Goal: Task Accomplishment & Management: Use online tool/utility

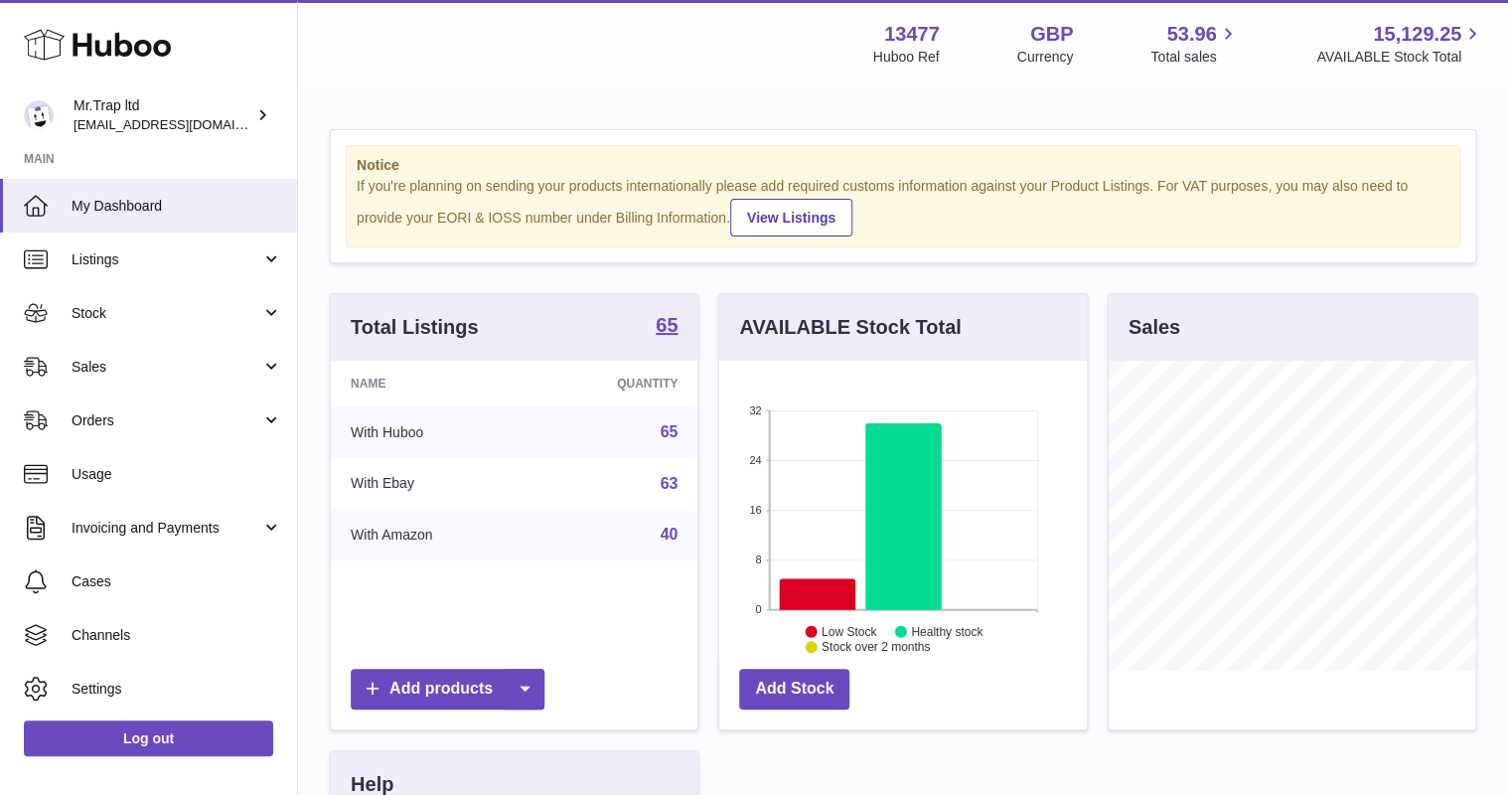
scroll to position [310, 367]
click at [138, 365] on span "Sales" at bounding box center [167, 367] width 190 height 19
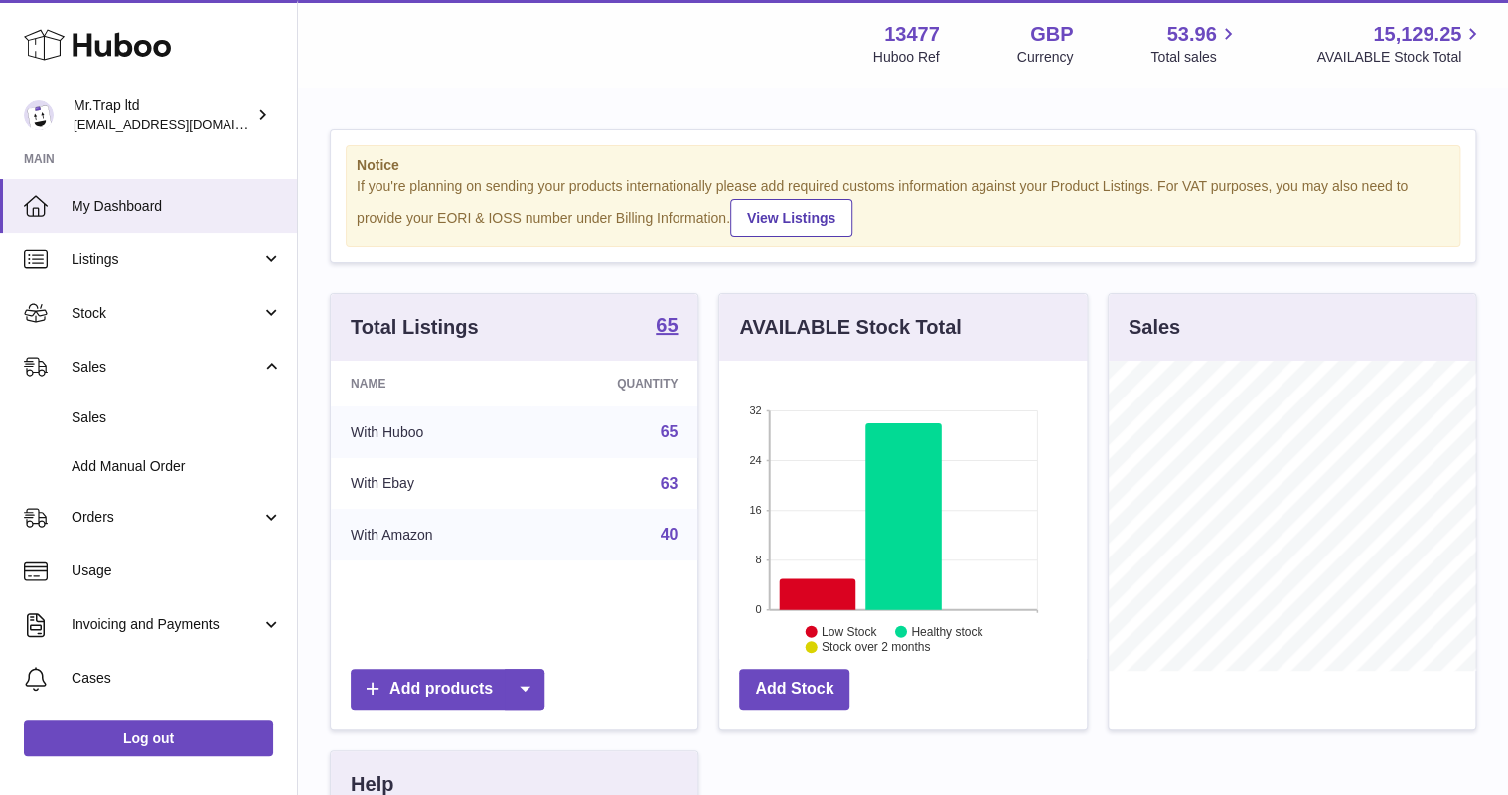
click at [138, 391] on link "Sales" at bounding box center [148, 367] width 297 height 54
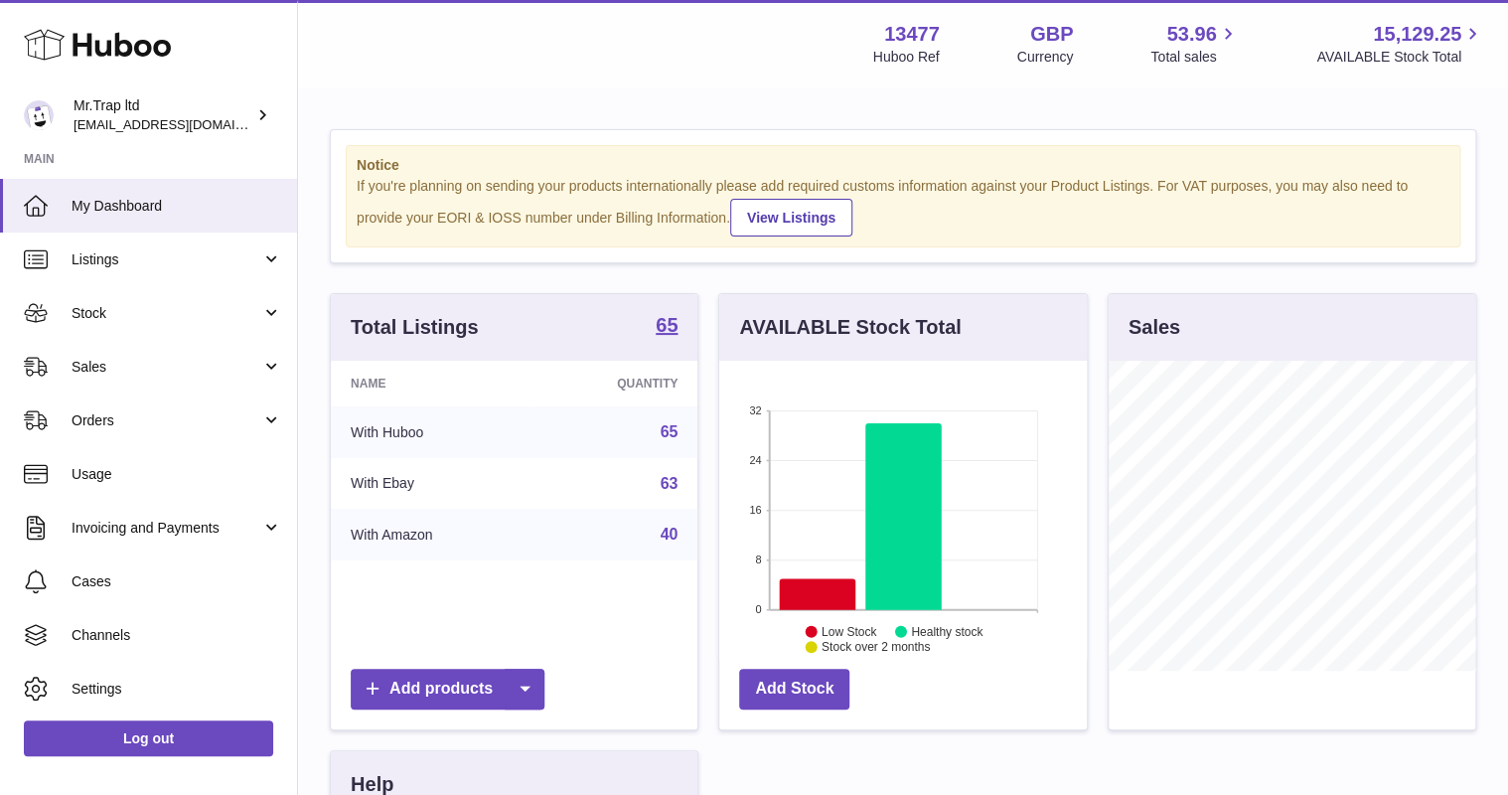
click at [144, 371] on span "Sales" at bounding box center [167, 367] width 190 height 19
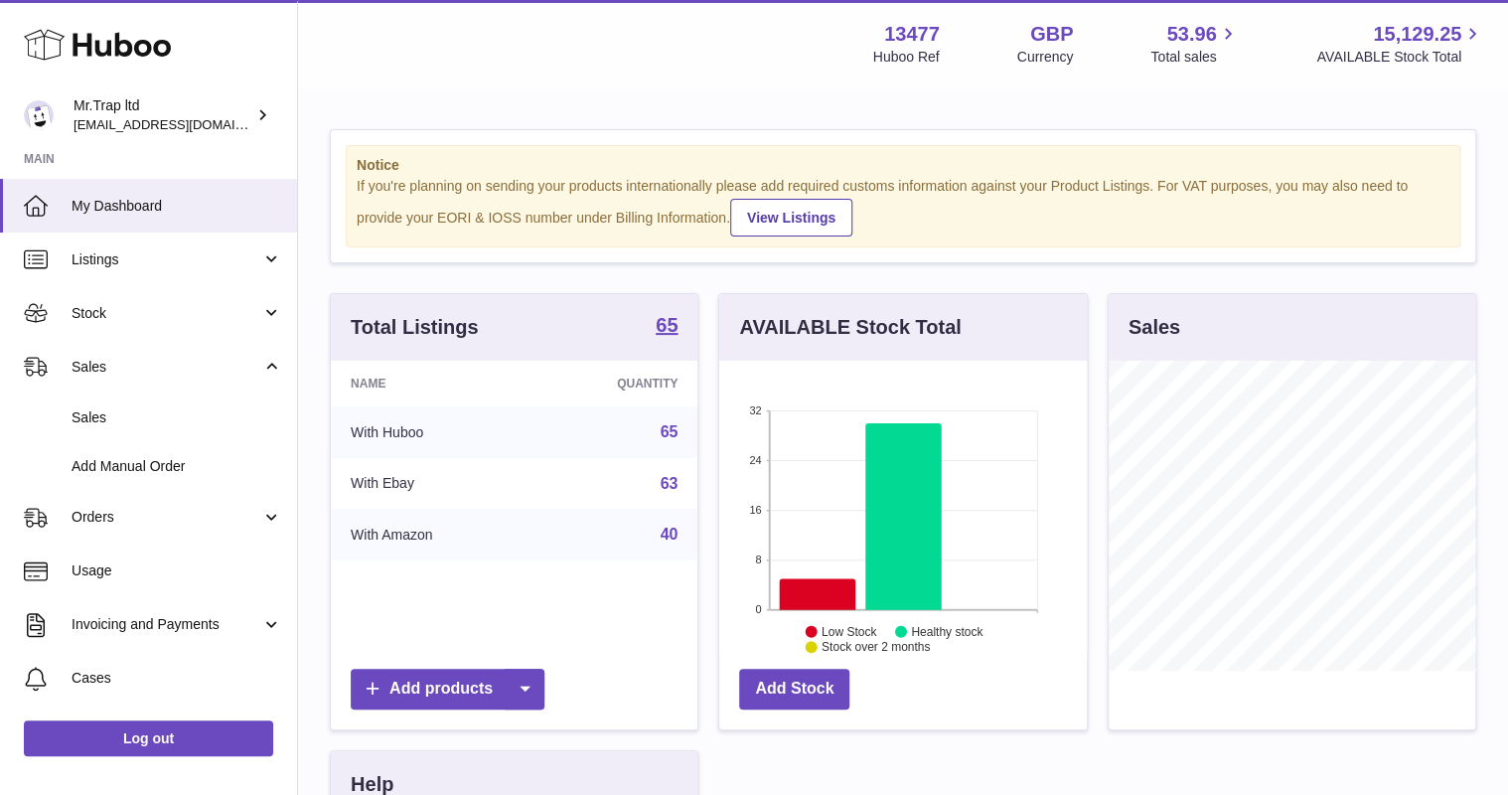
click at [145, 414] on span "Sales" at bounding box center [177, 417] width 211 height 19
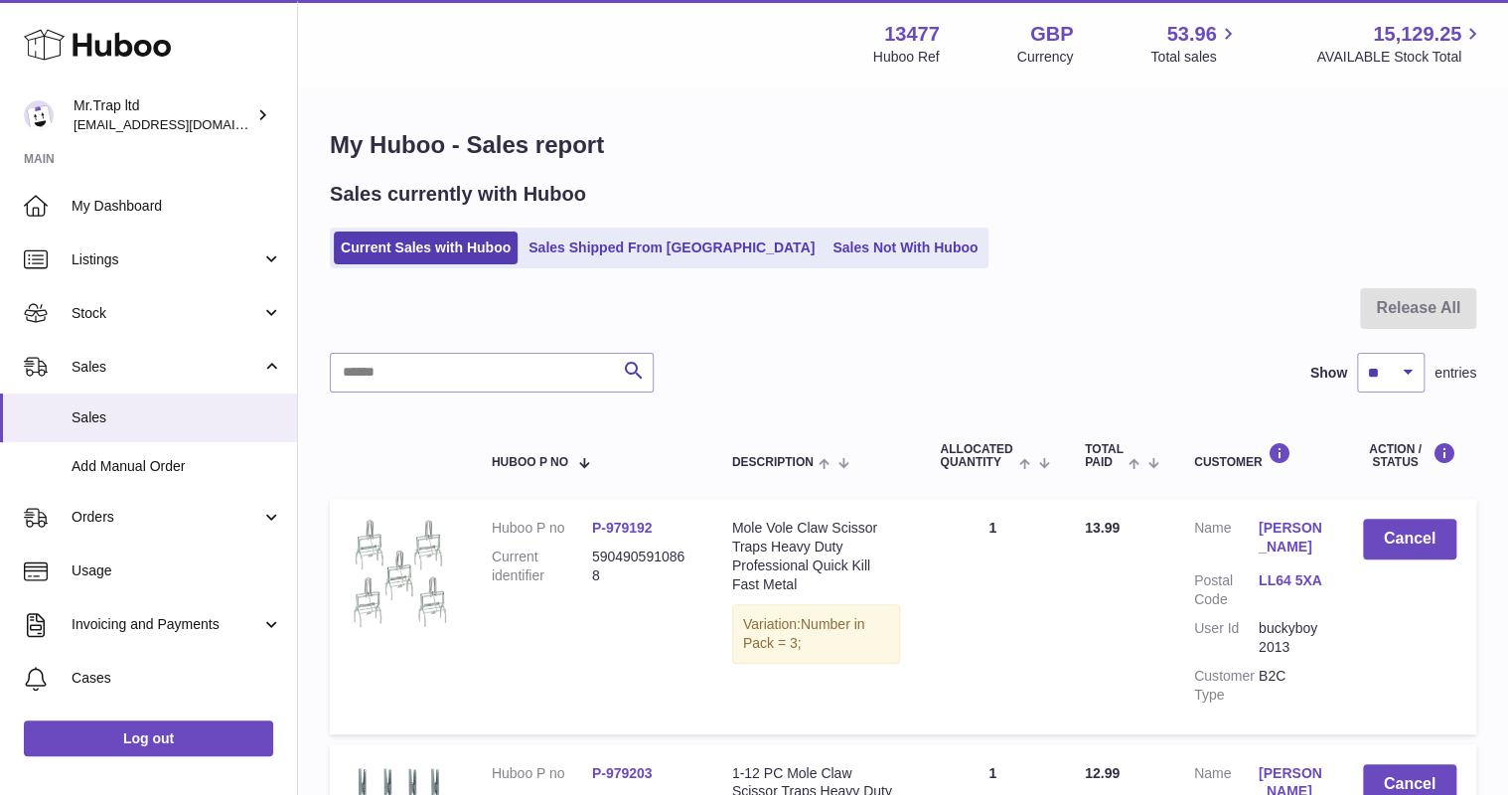
click at [825, 248] on link "Sales Not With Huboo" at bounding box center [904, 247] width 159 height 33
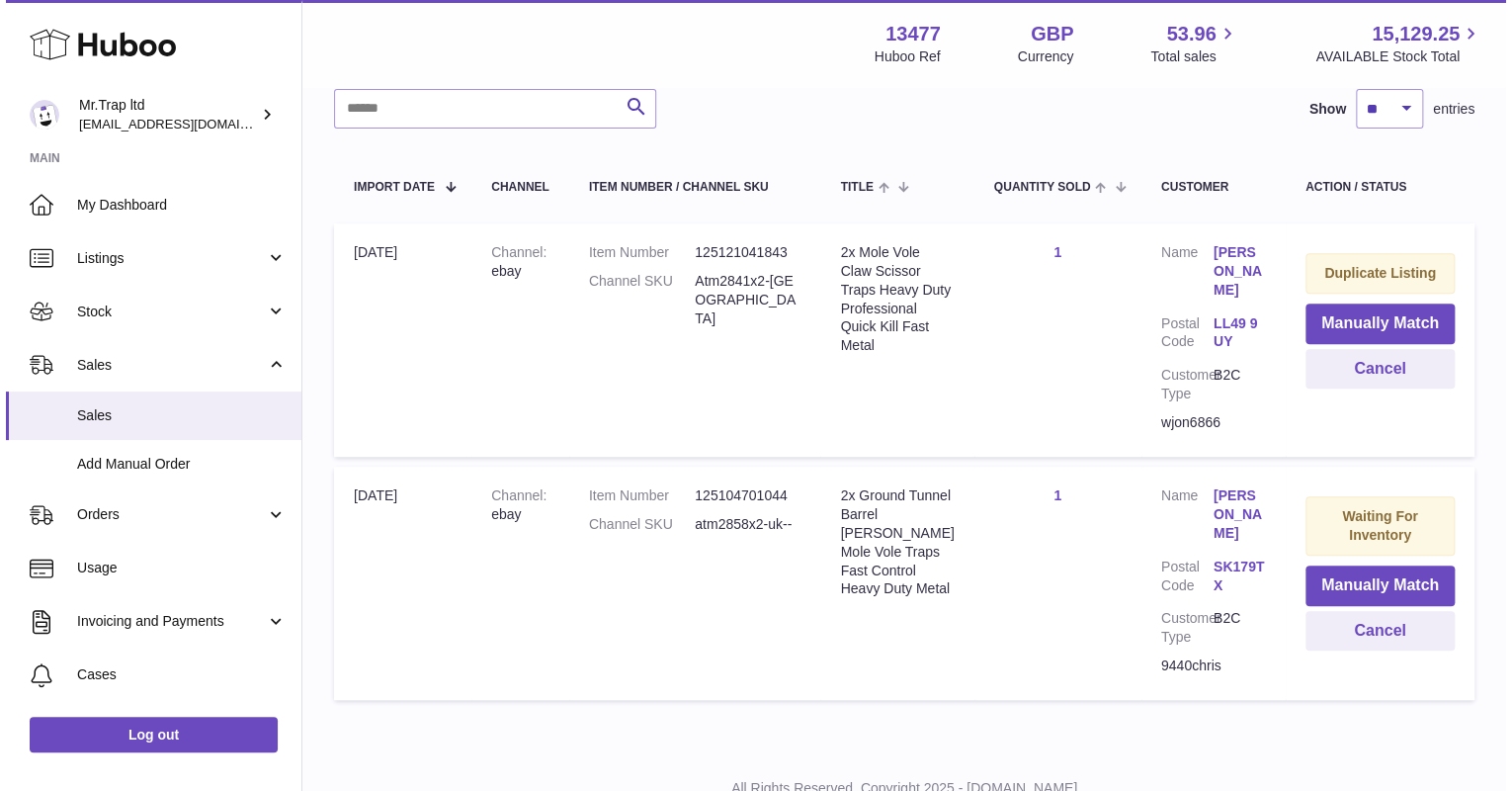
scroll to position [316, 0]
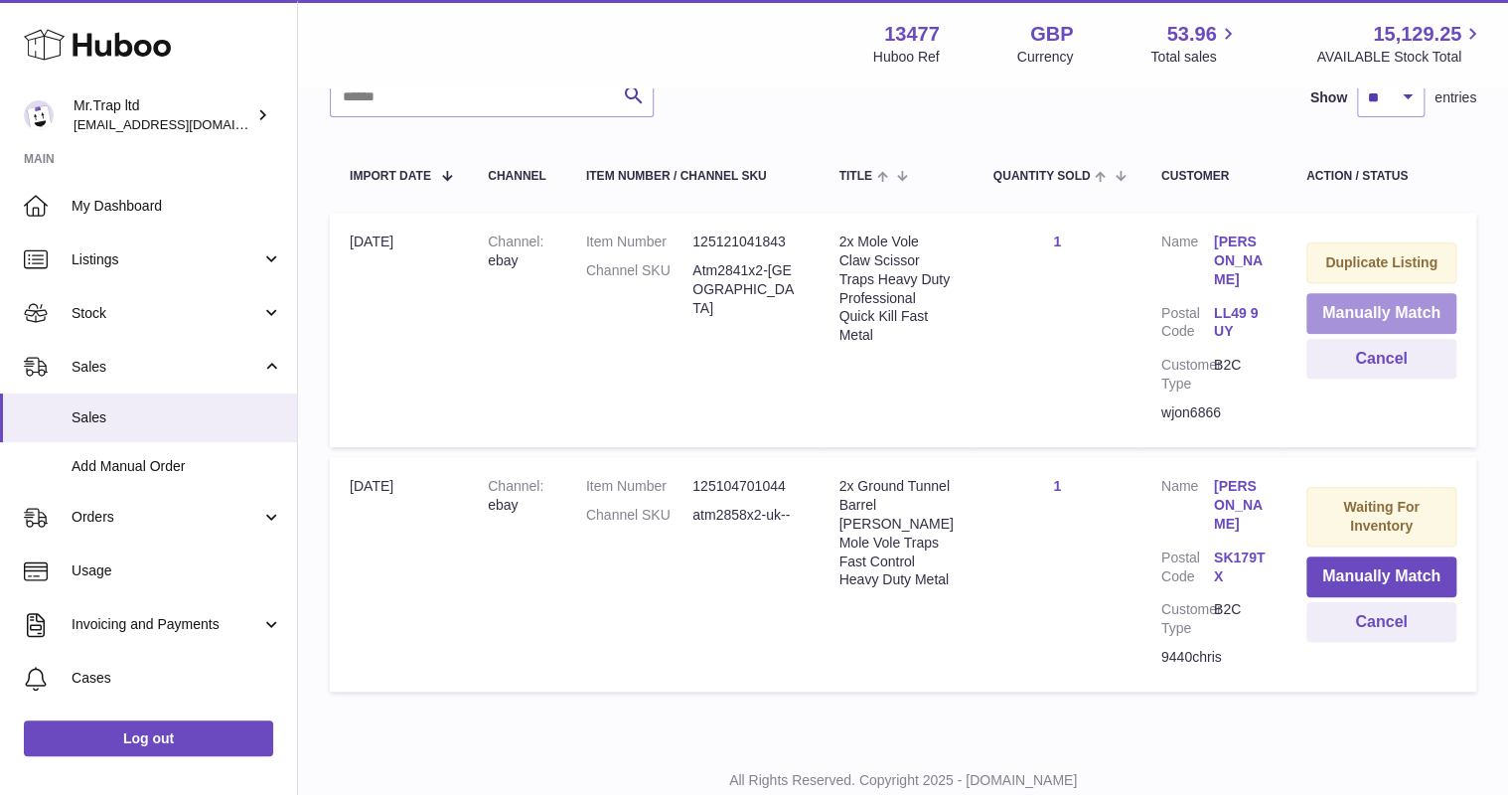
click at [1348, 318] on button "Manually Match" at bounding box center [1381, 313] width 150 height 41
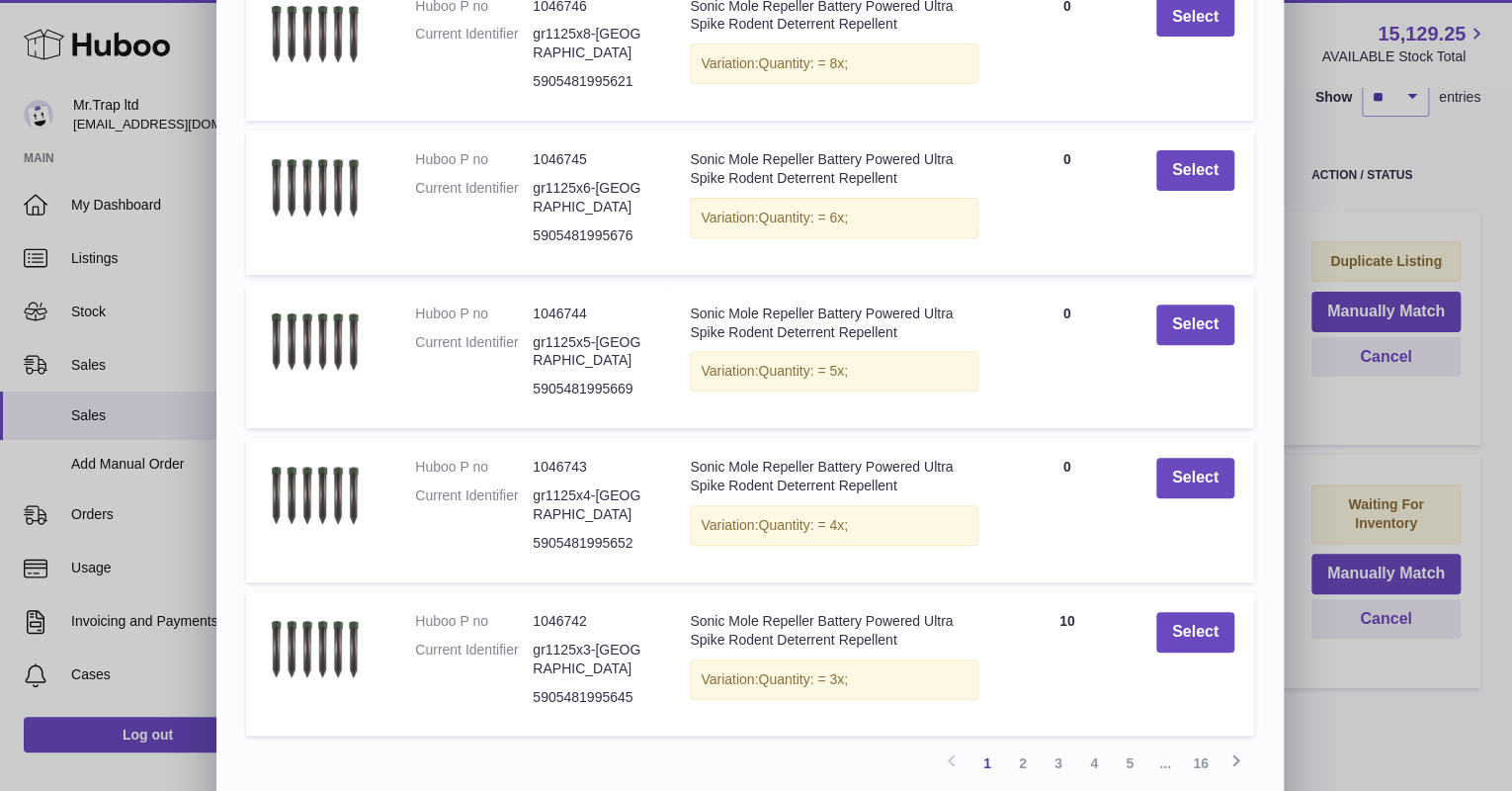
scroll to position [299, 0]
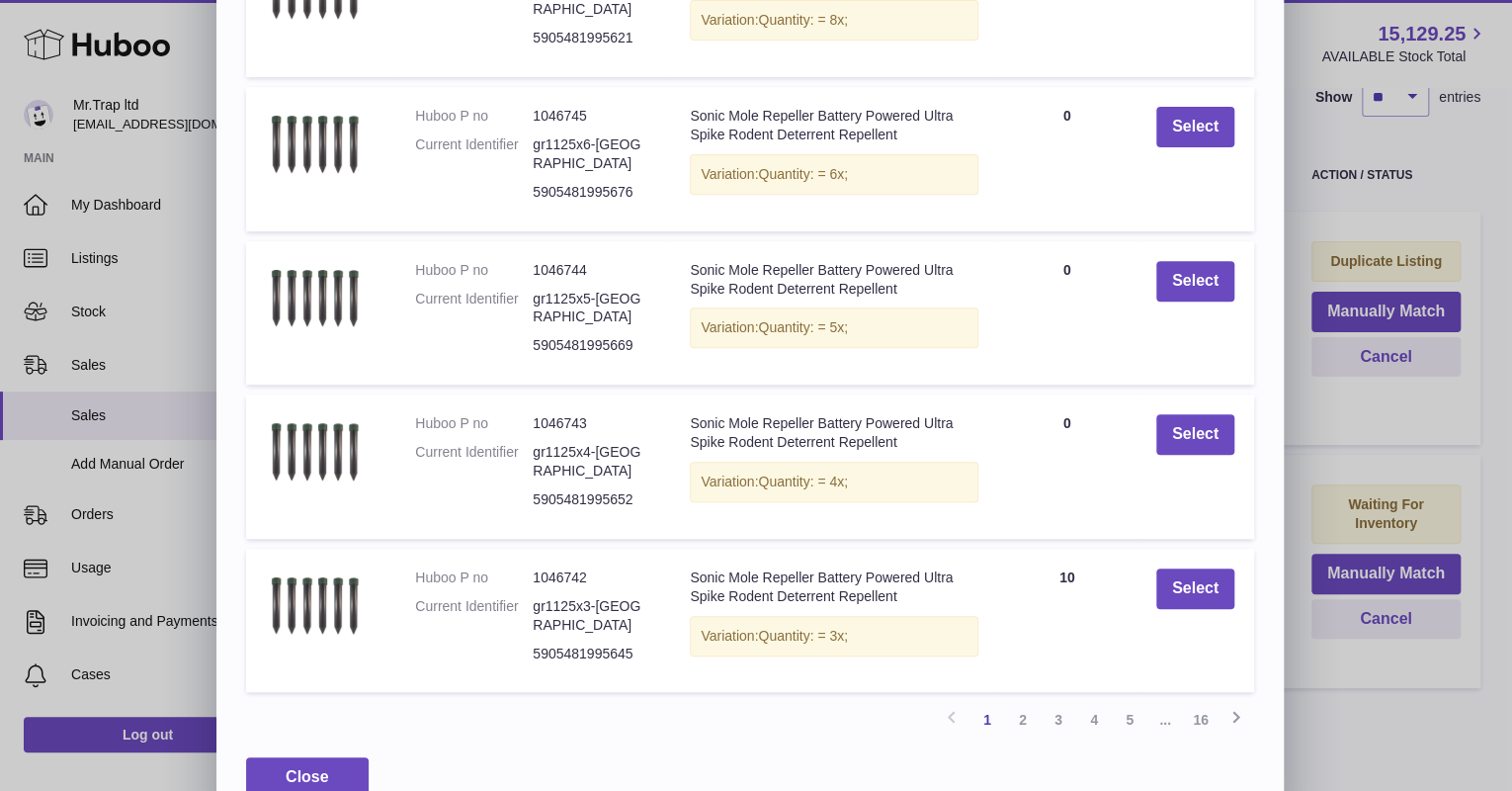
click at [1031, 701] on link "2" at bounding box center [1023, 719] width 36 height 36
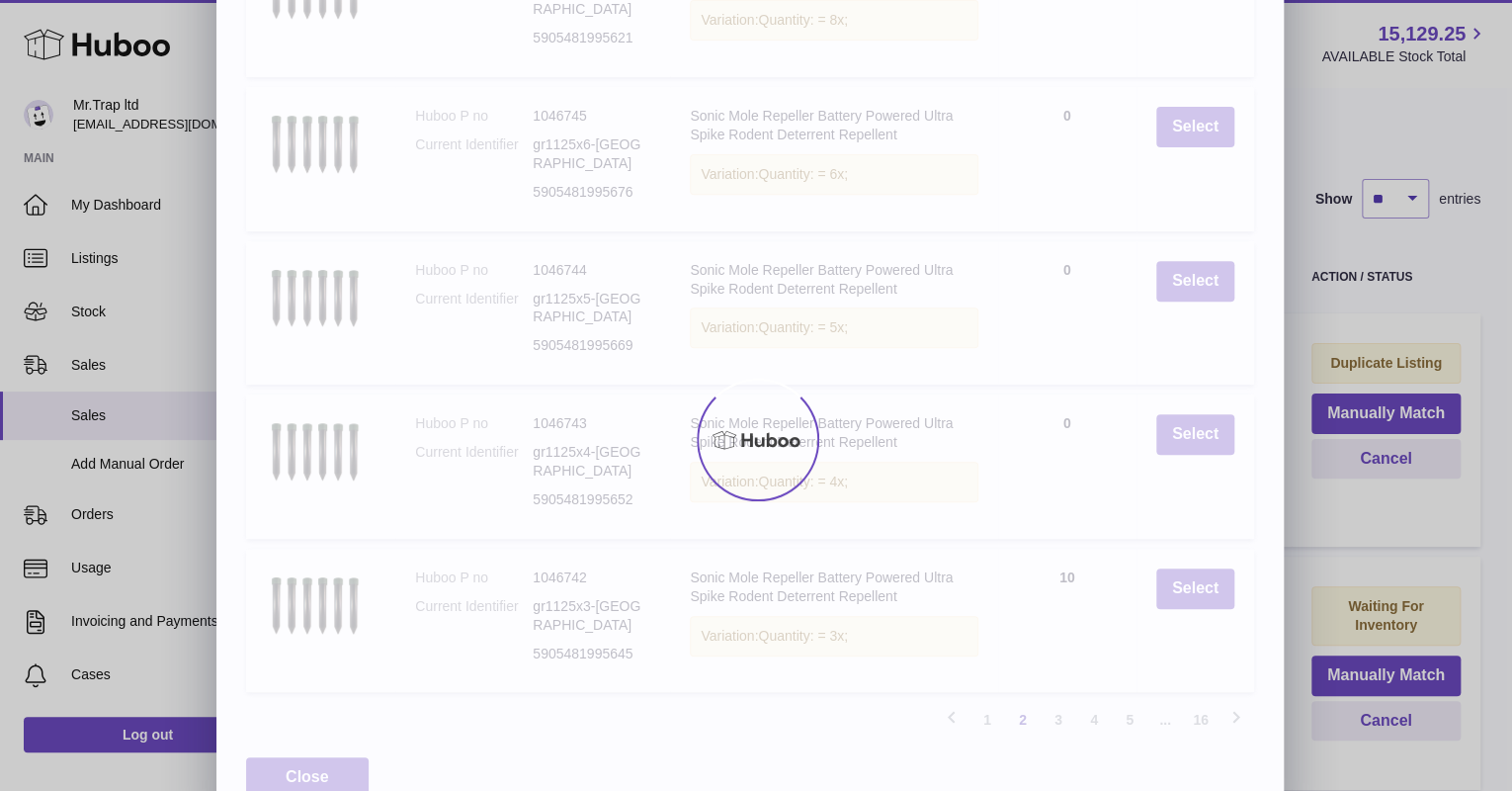
scroll to position [89, 0]
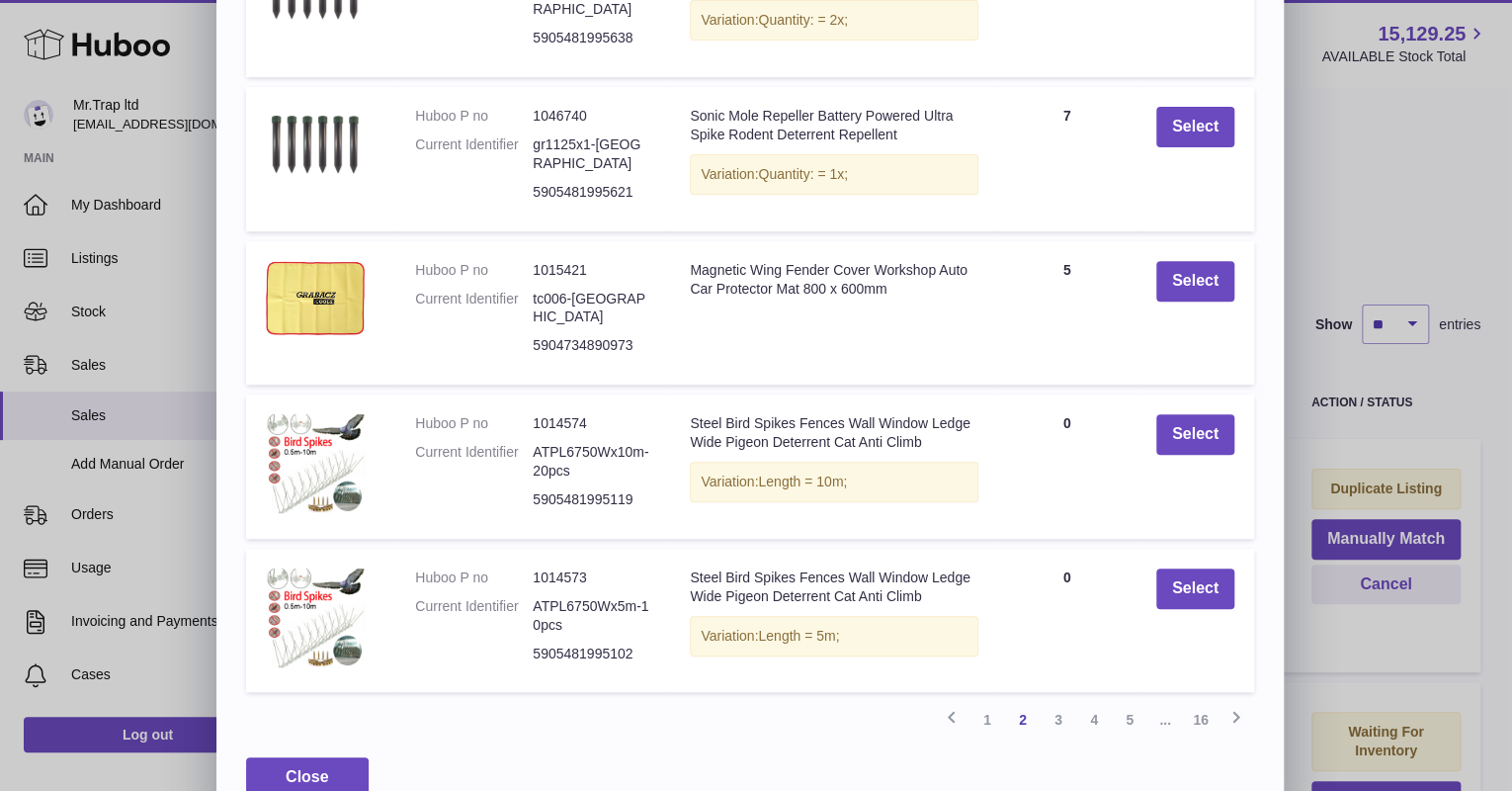
click at [1067, 701] on link "3" at bounding box center [1058, 719] width 36 height 36
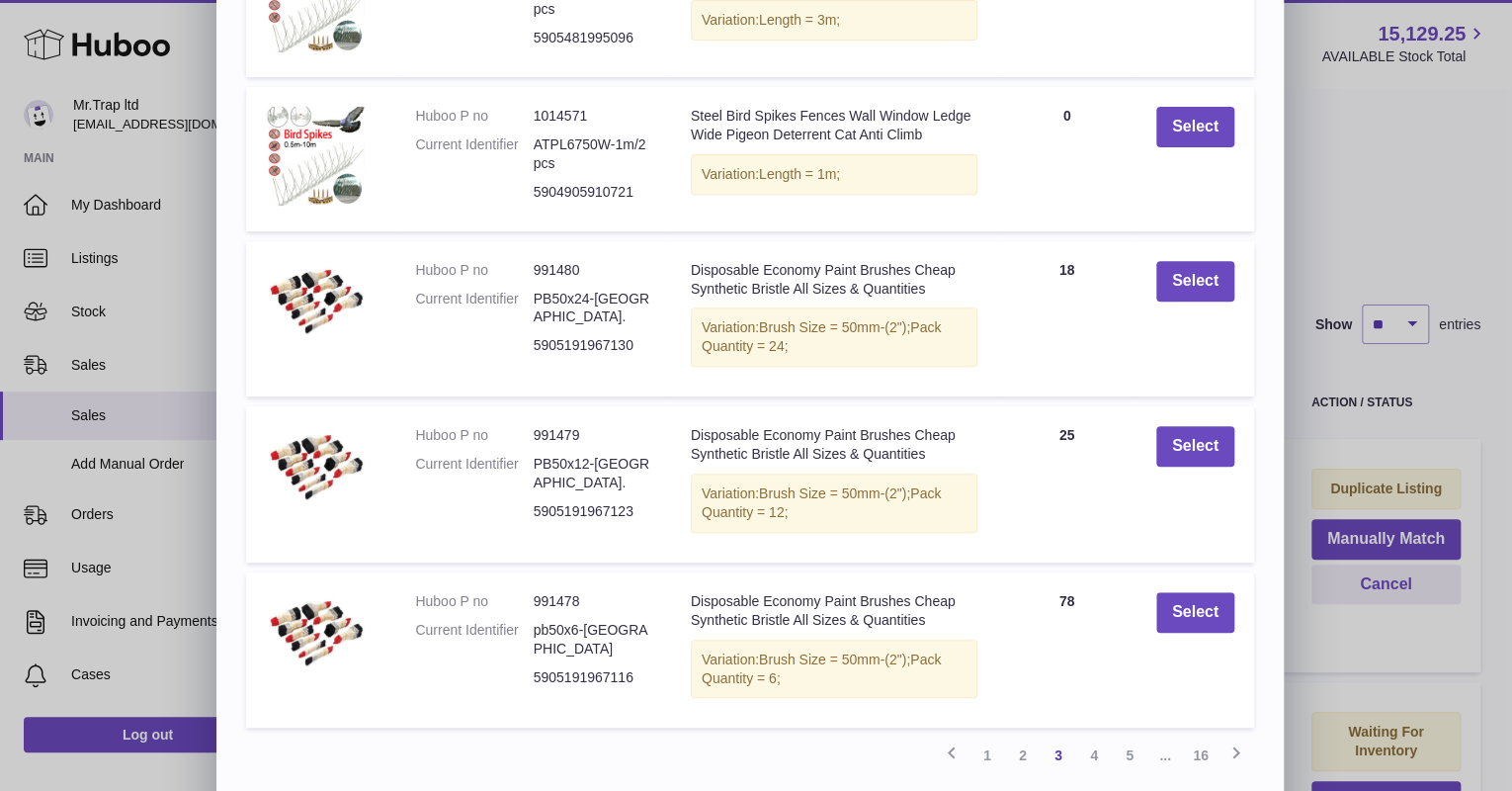
click at [1207, 754] on link "16" at bounding box center [1201, 755] width 36 height 36
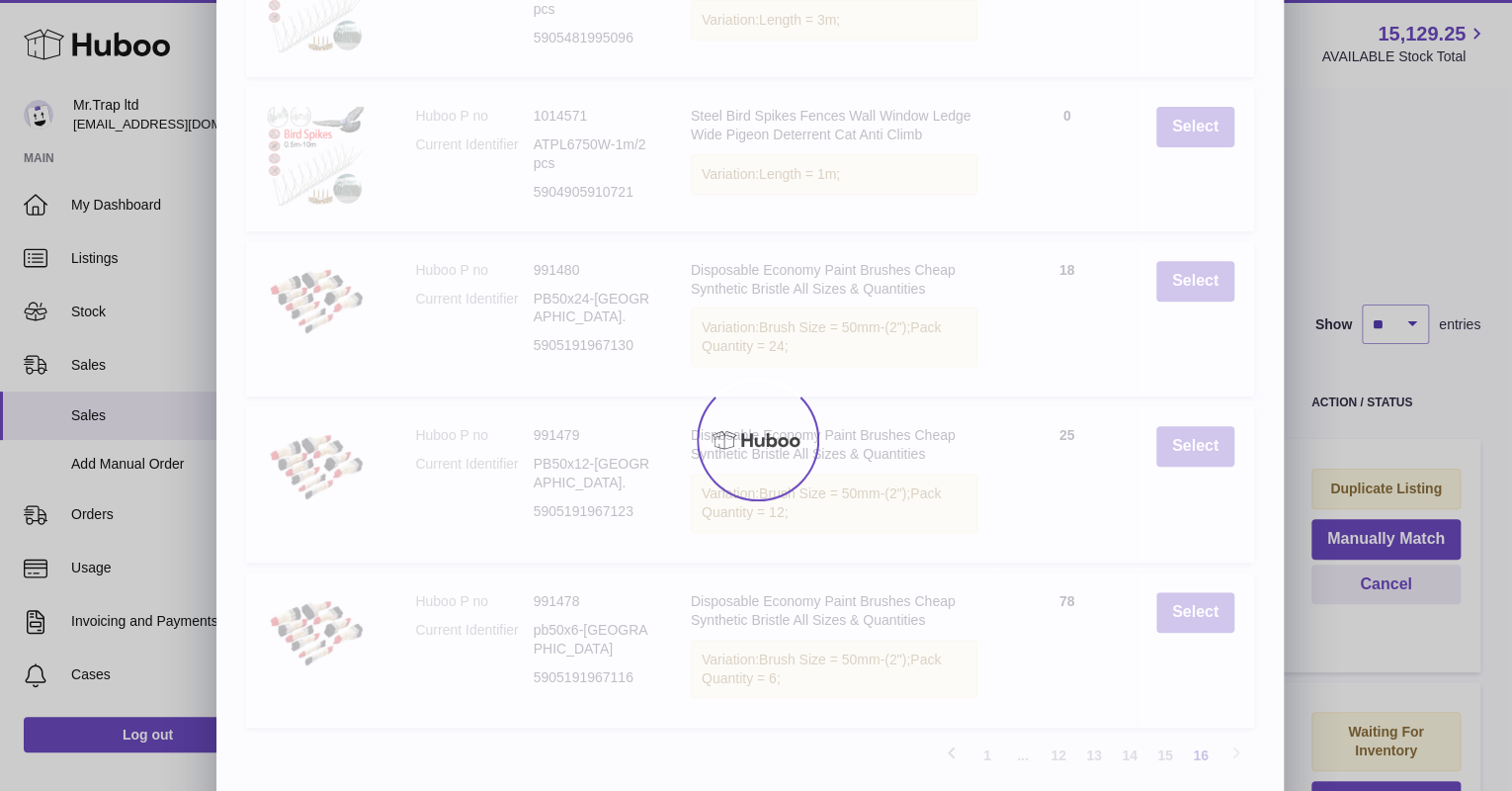
scroll to position [0, 0]
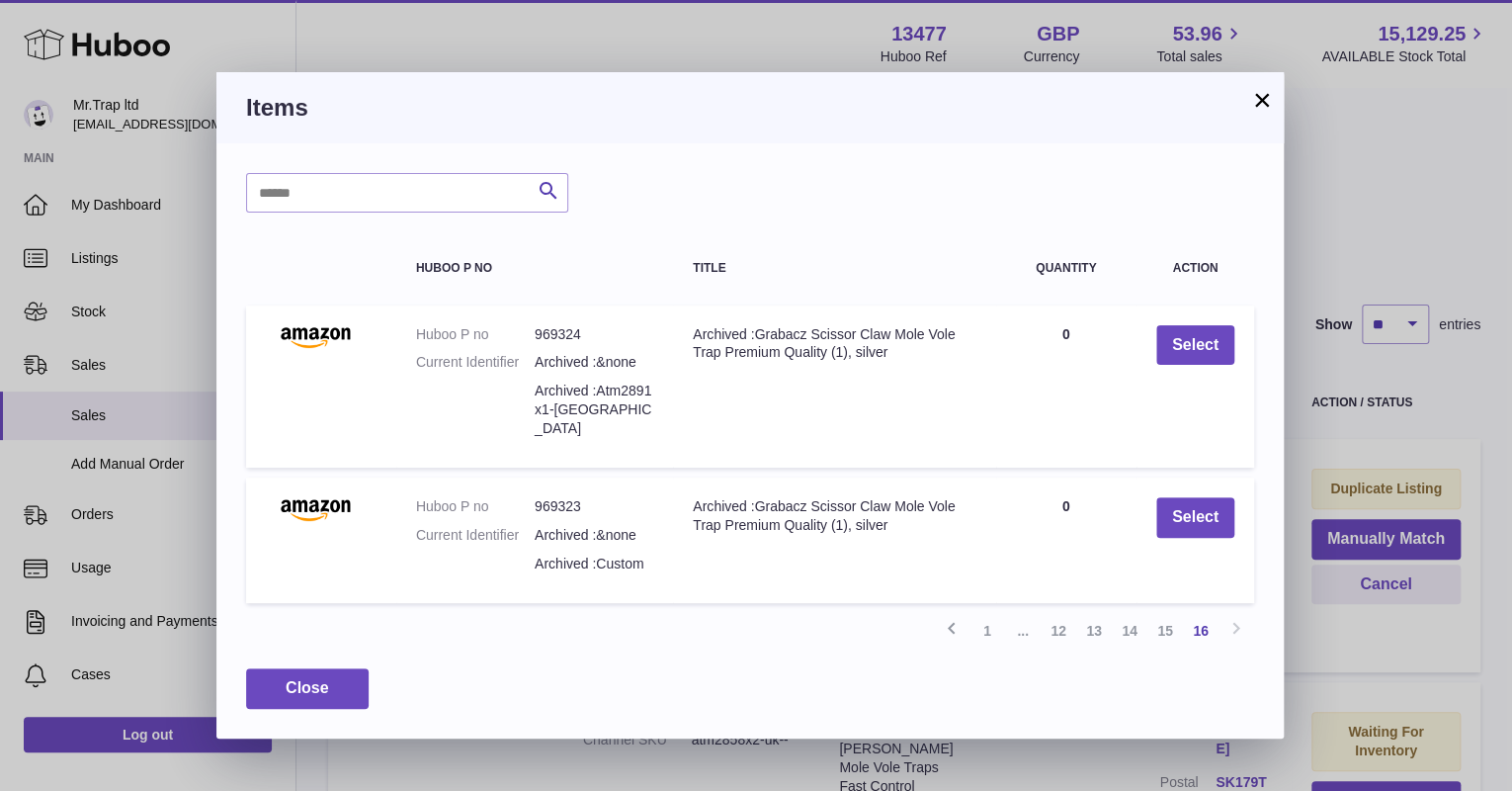
click at [1163, 613] on link "15" at bounding box center [1165, 631] width 36 height 36
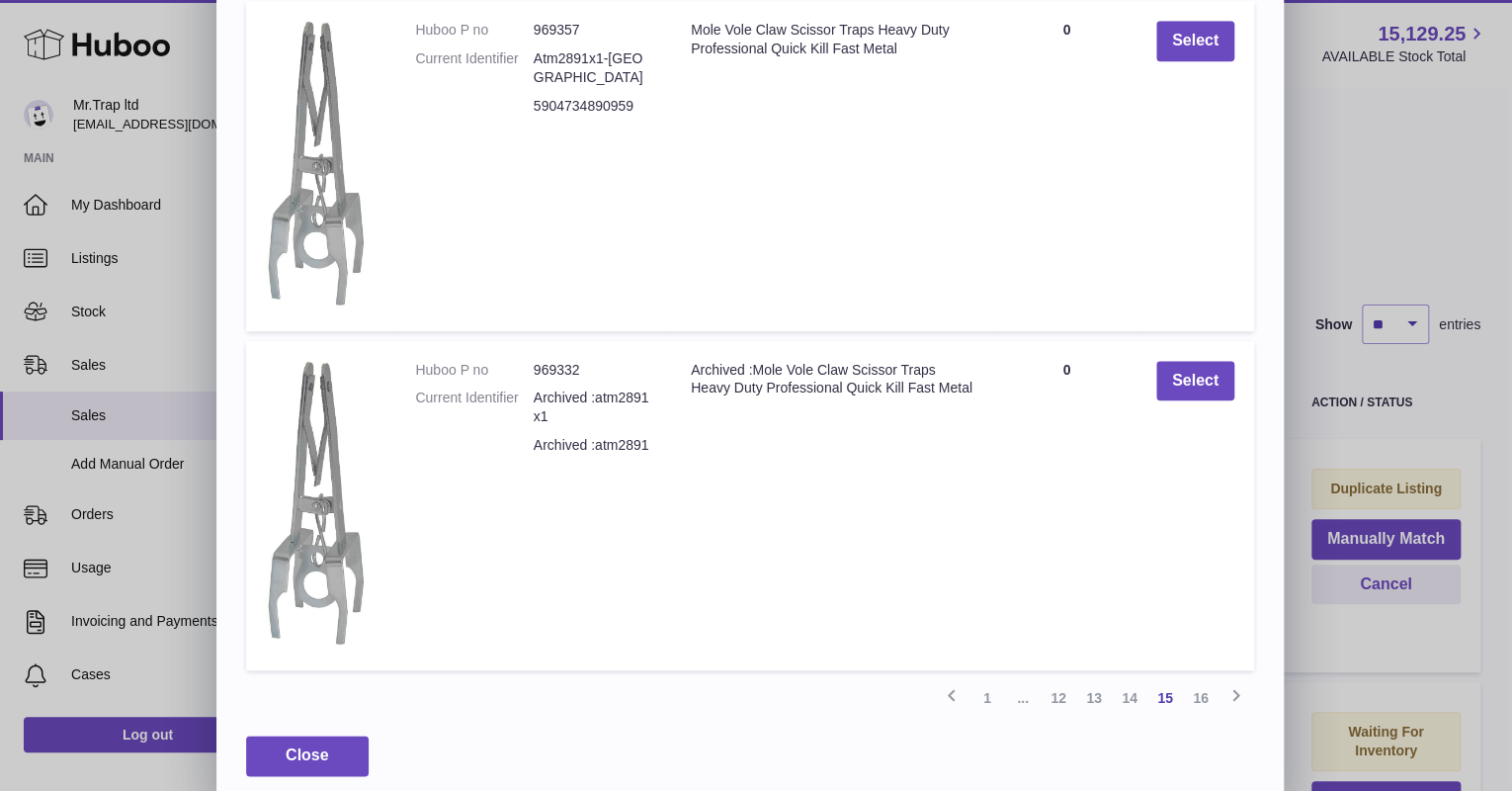
scroll to position [749, 0]
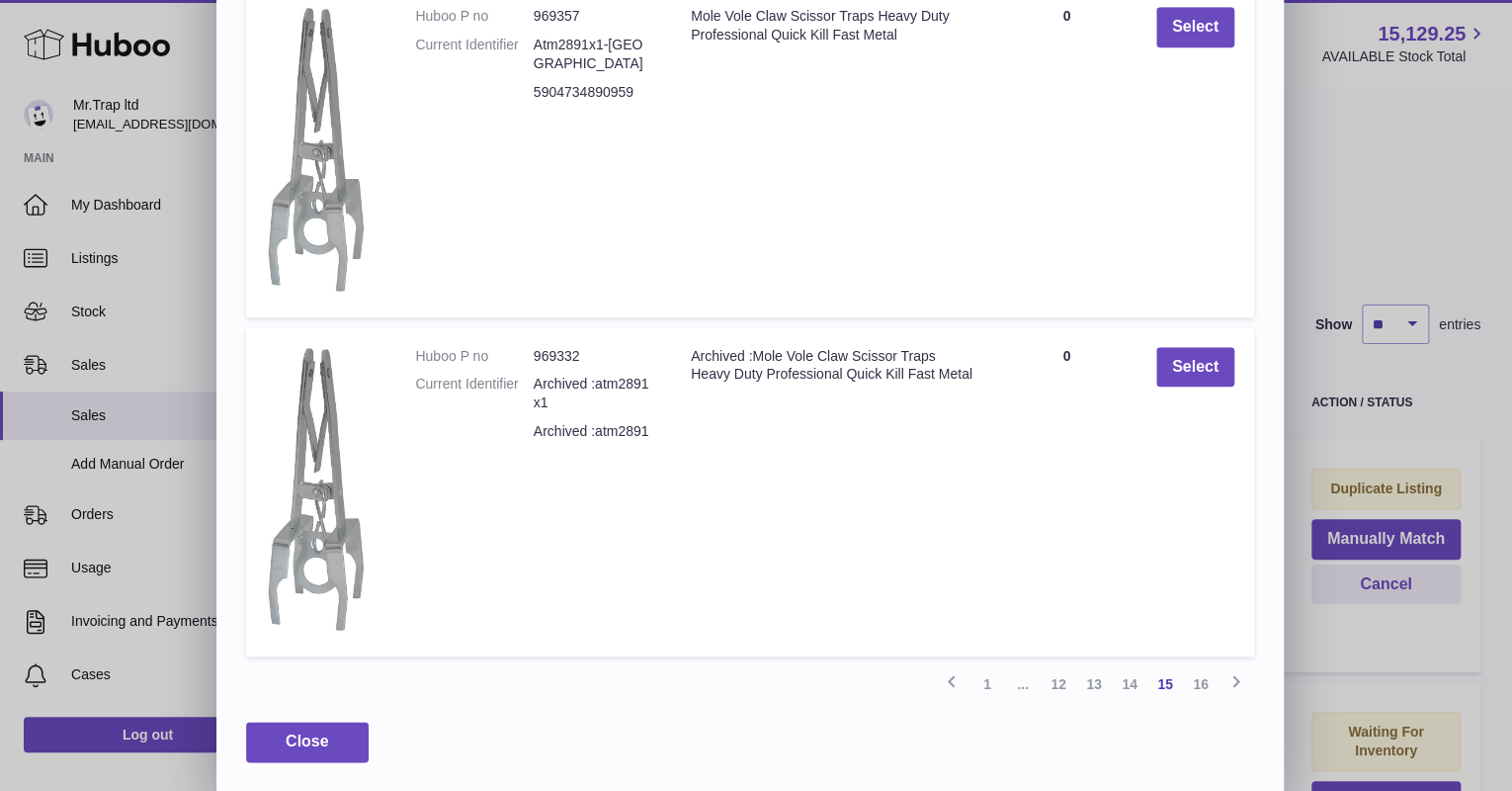
click at [1128, 683] on link "14" at bounding box center [1129, 684] width 36 height 36
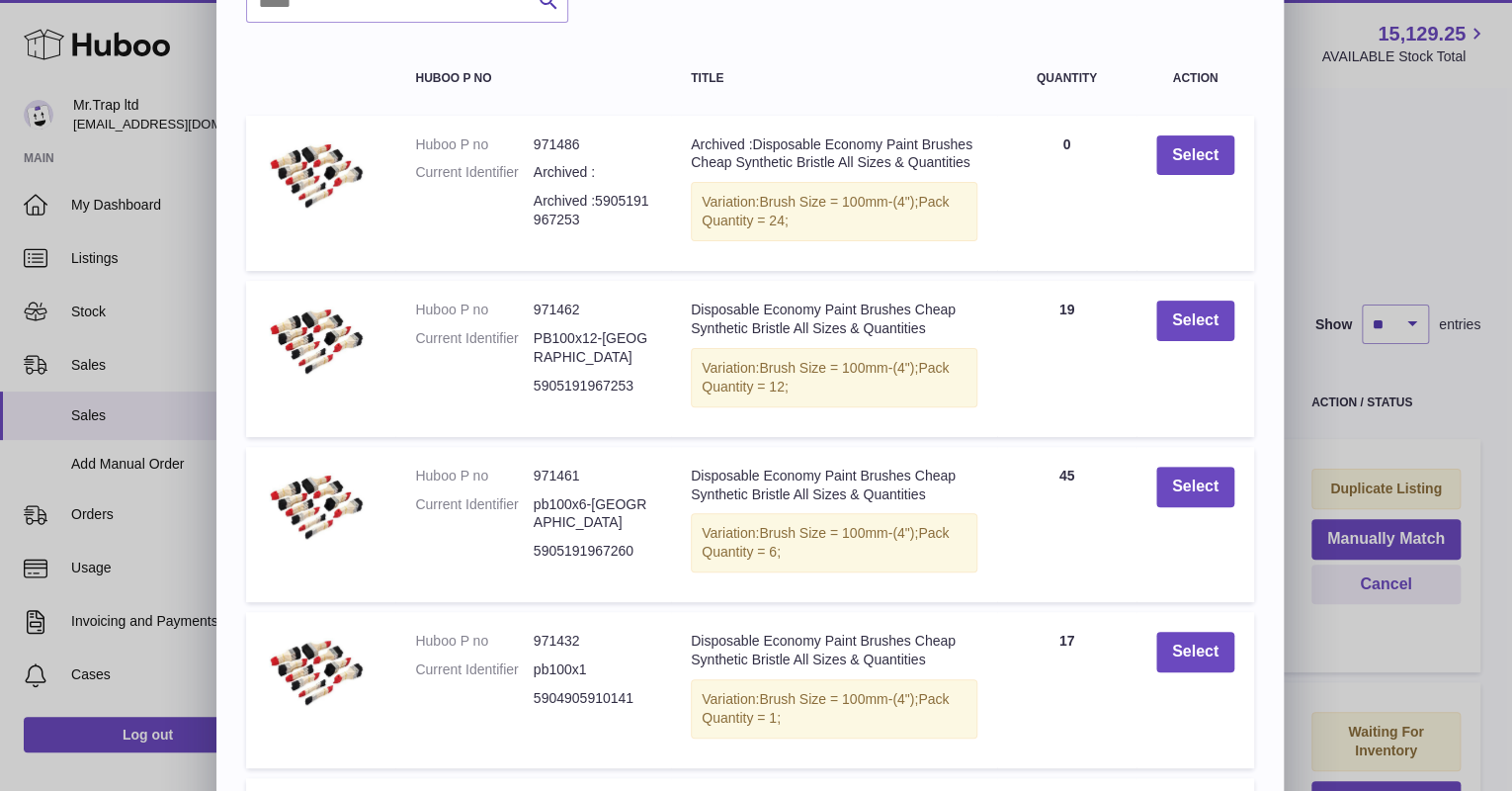
scroll to position [392, 0]
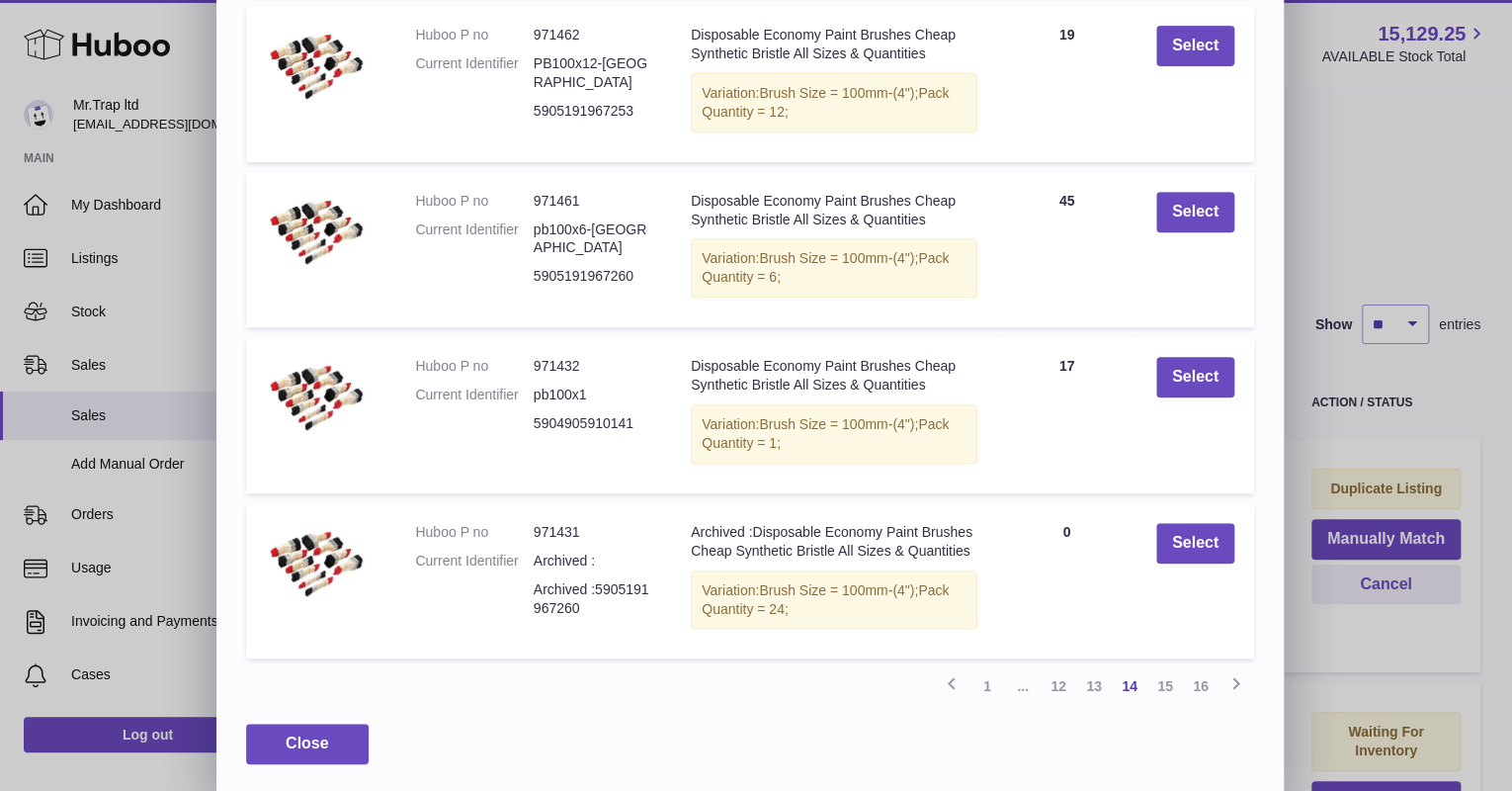
click at [1085, 682] on link "13" at bounding box center [1094, 686] width 36 height 36
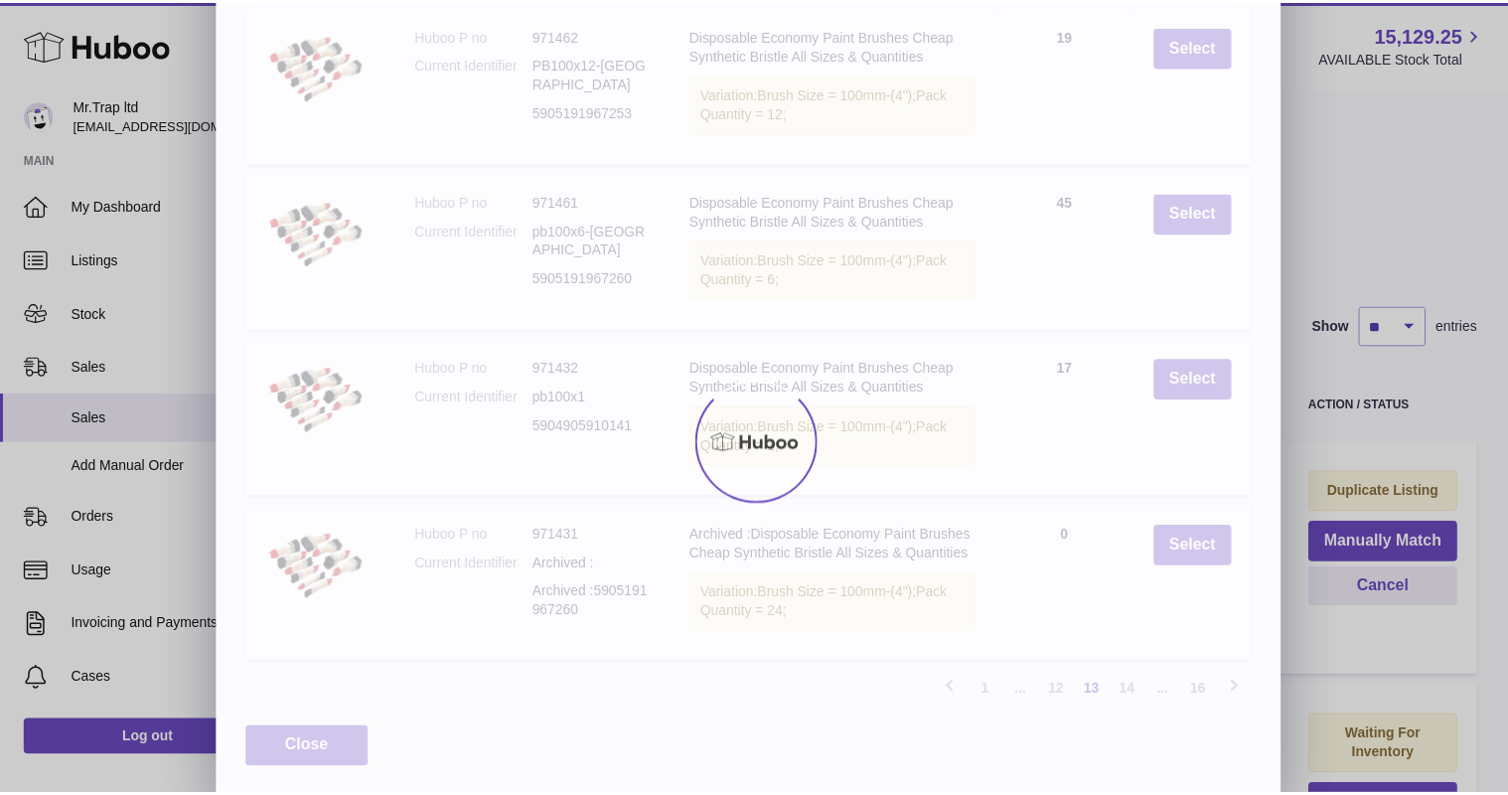
scroll to position [389, 0]
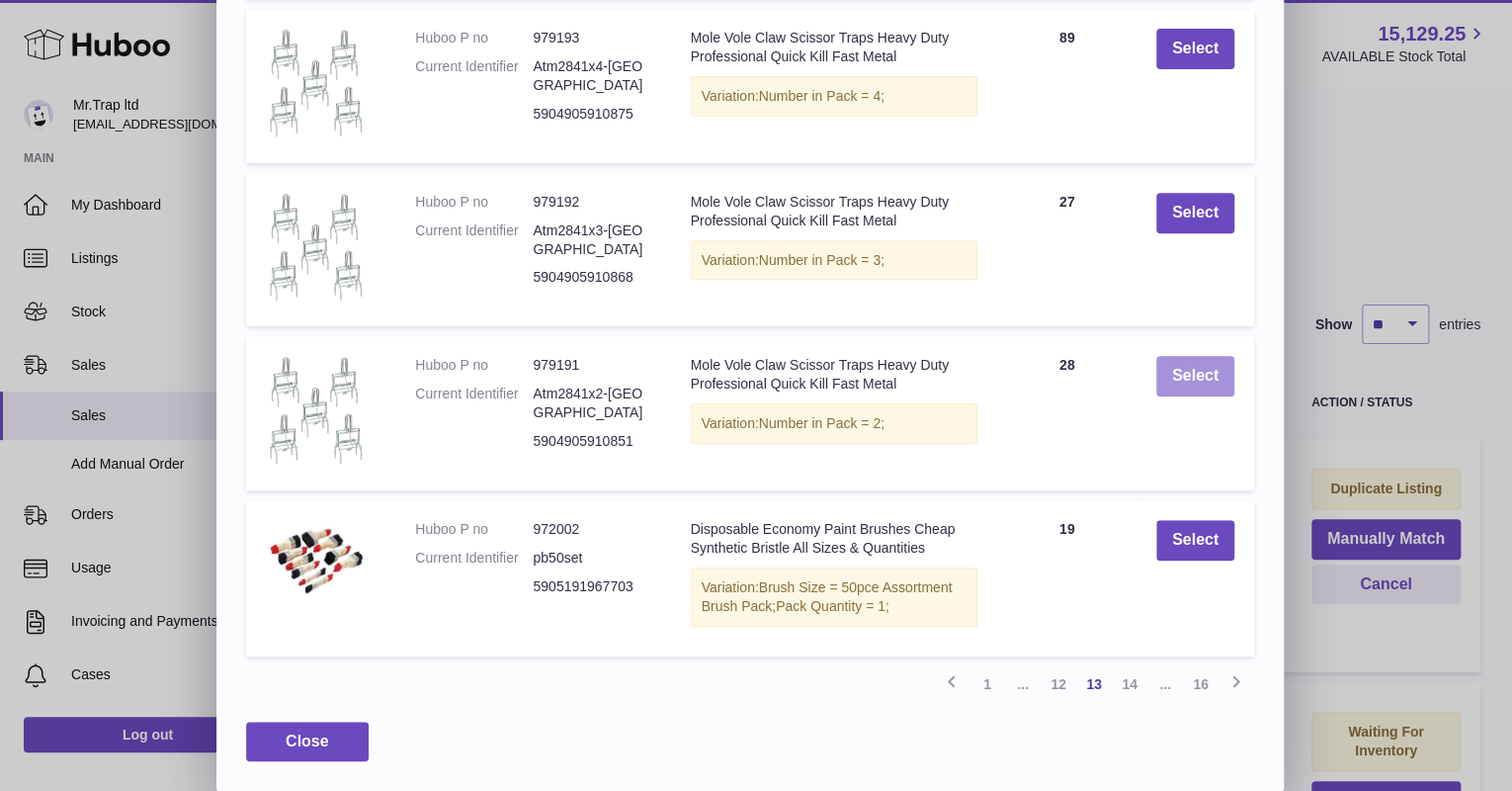
click at [1194, 365] on button "Select" at bounding box center [1195, 376] width 78 height 41
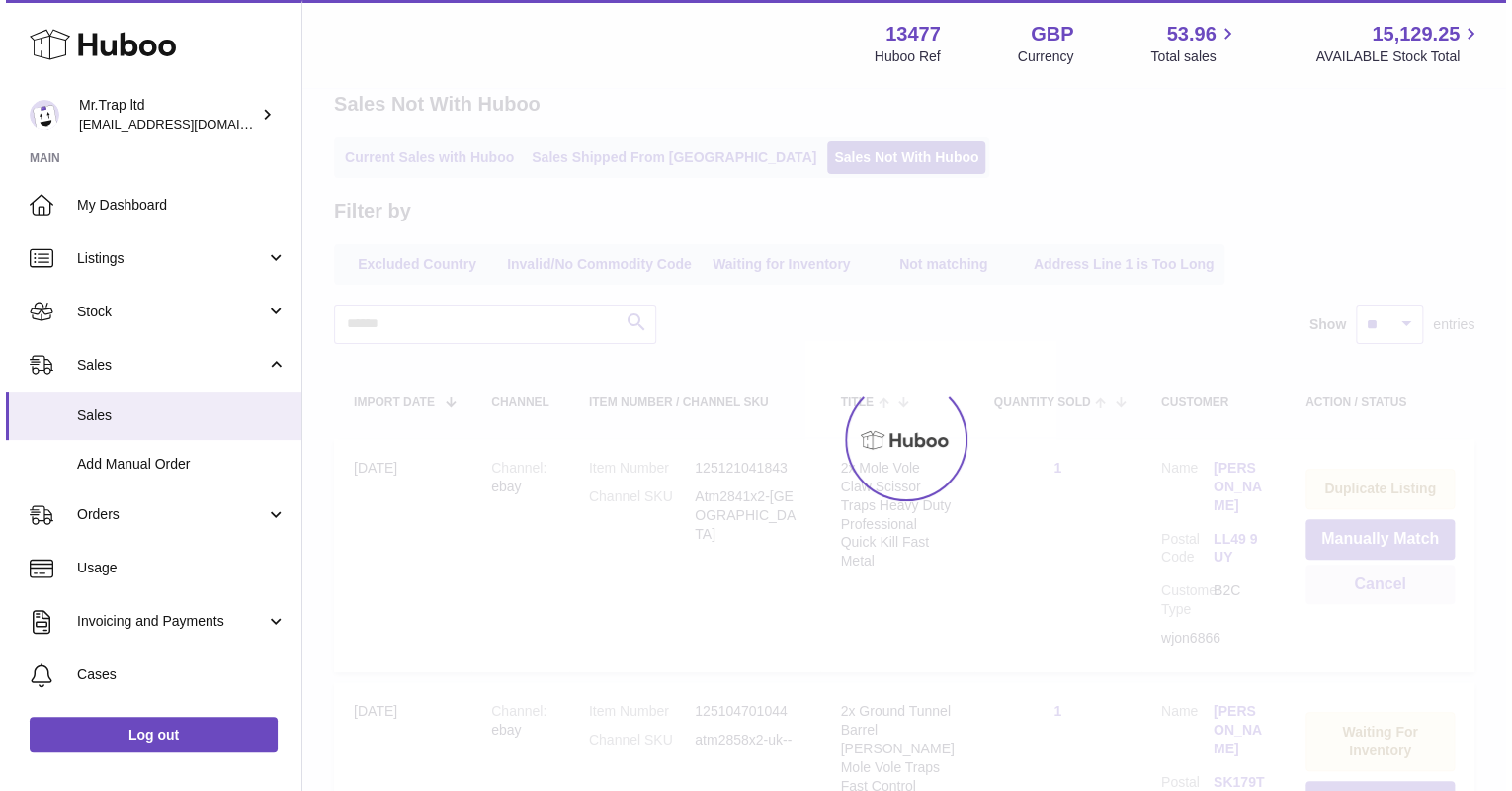
scroll to position [0, 0]
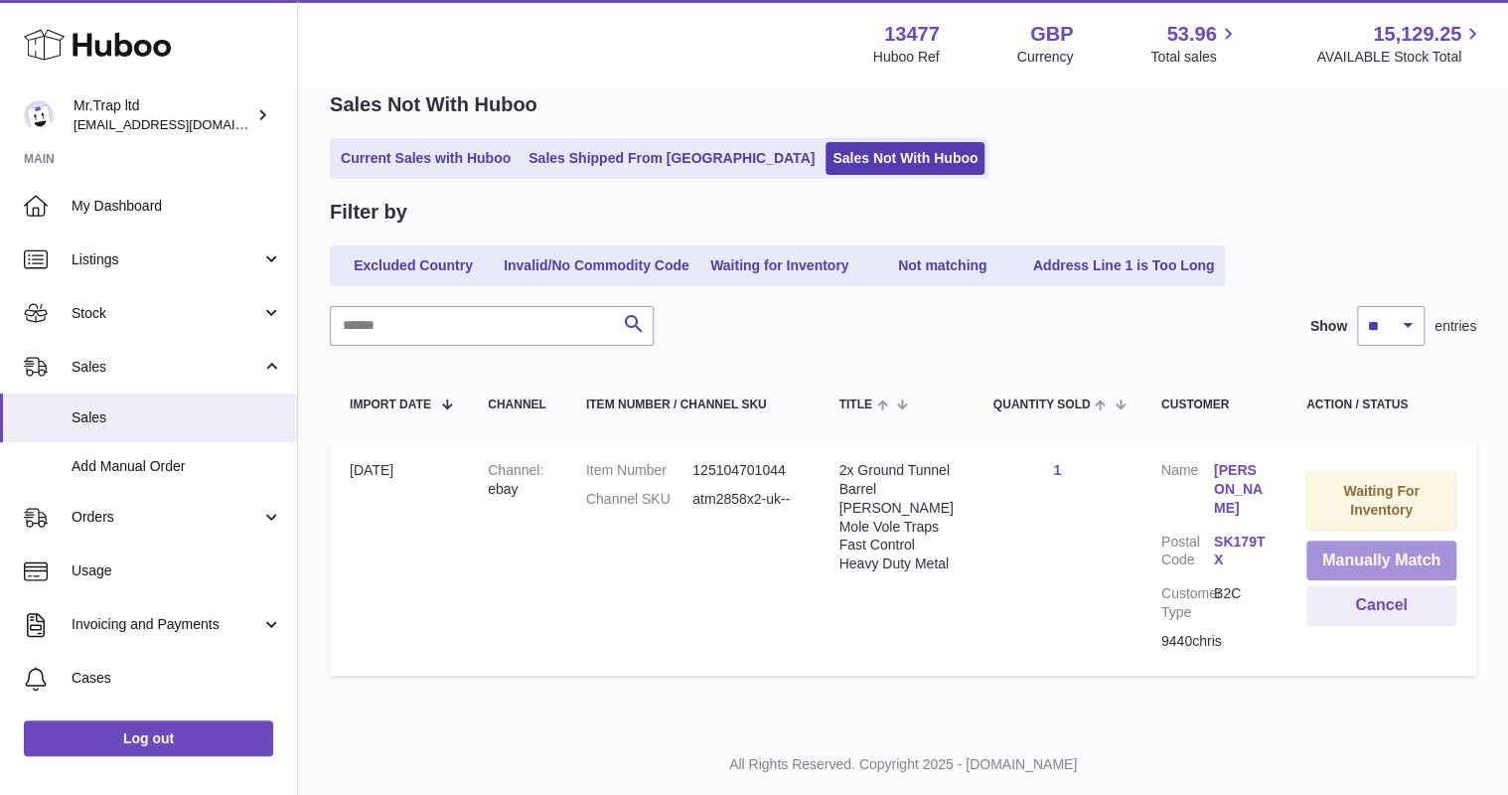
click at [1354, 568] on button "Manually Match" at bounding box center [1381, 560] width 150 height 41
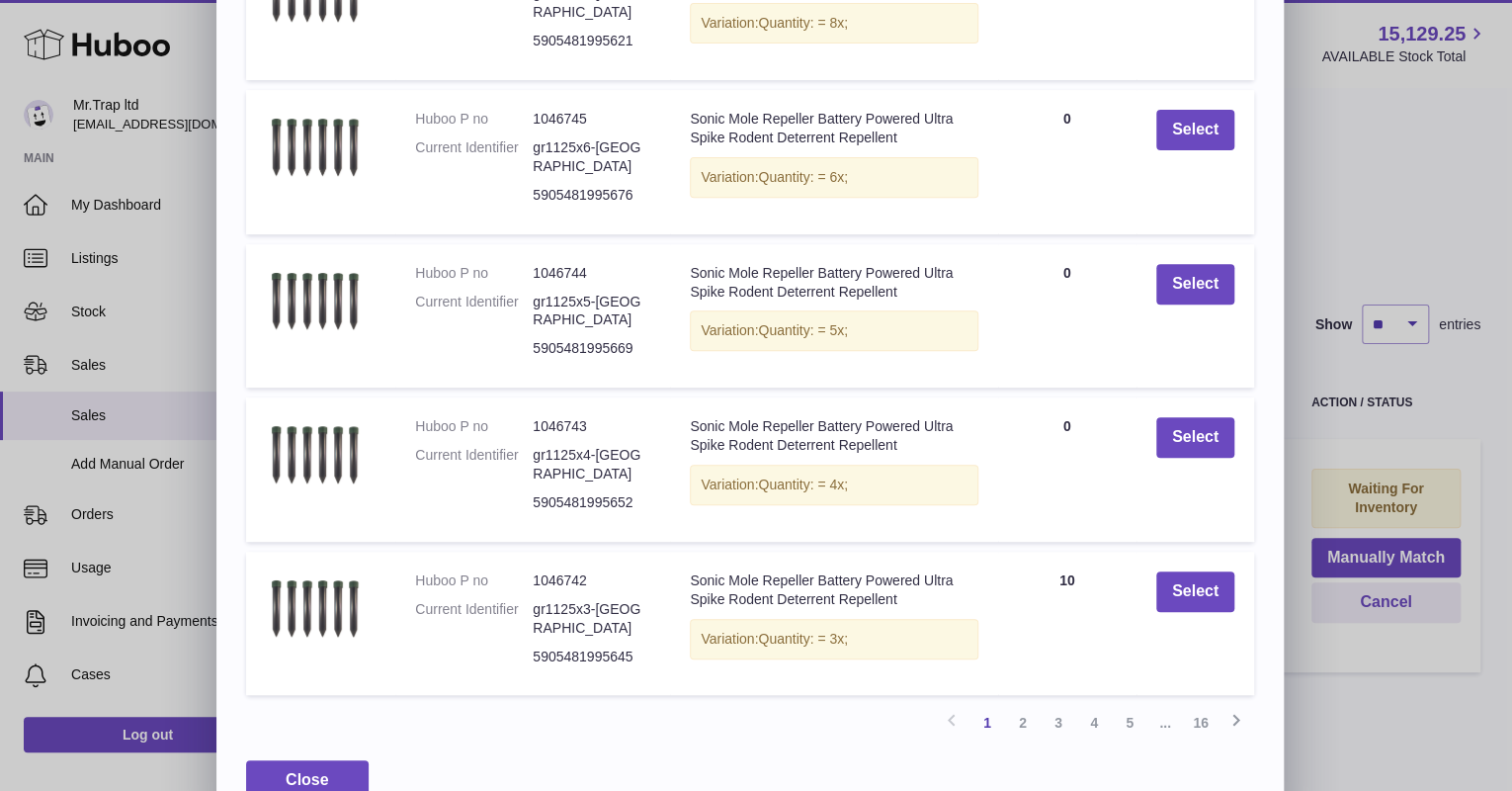
scroll to position [299, 0]
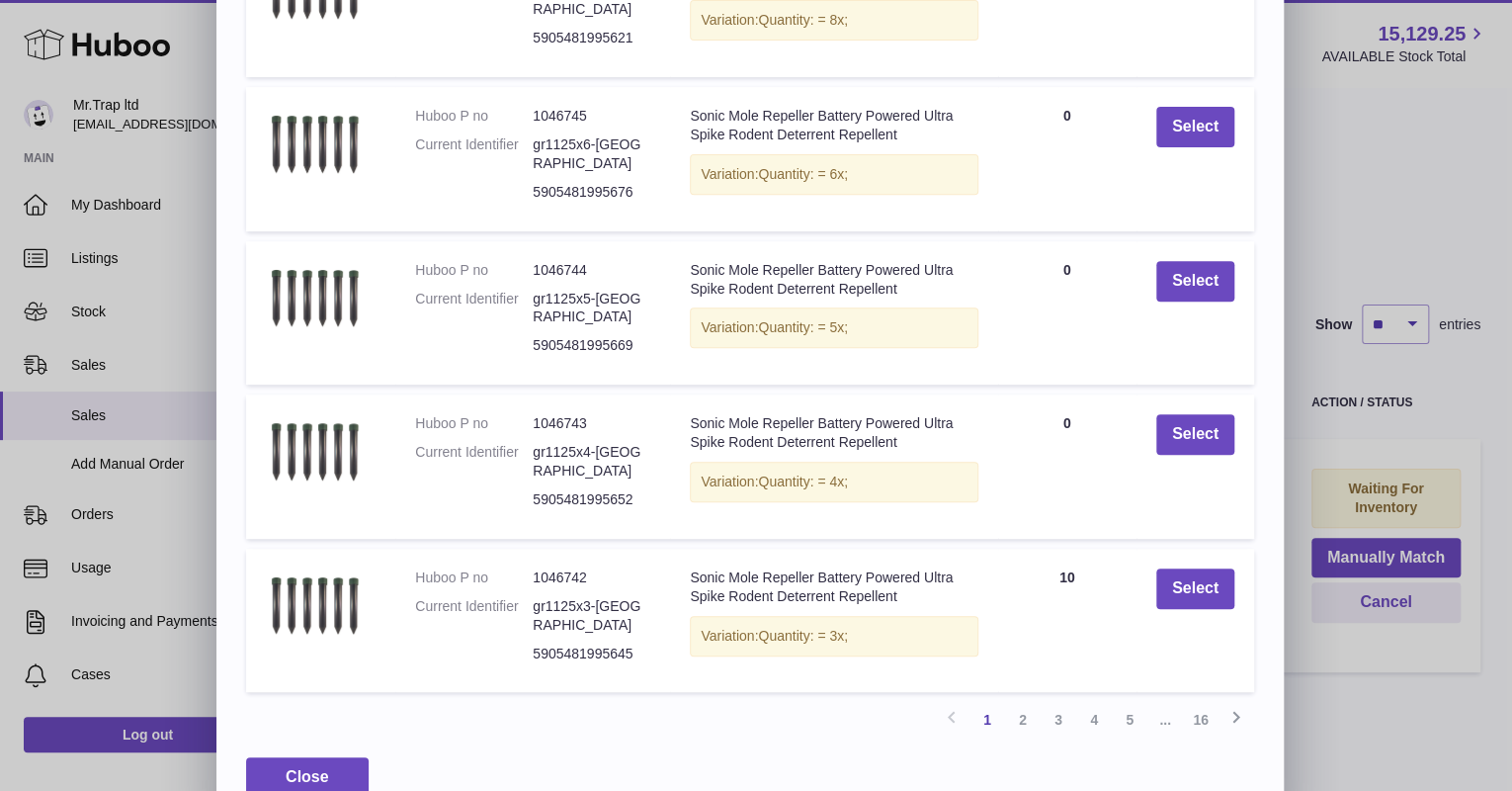
click at [1036, 701] on link "2" at bounding box center [1023, 719] width 36 height 36
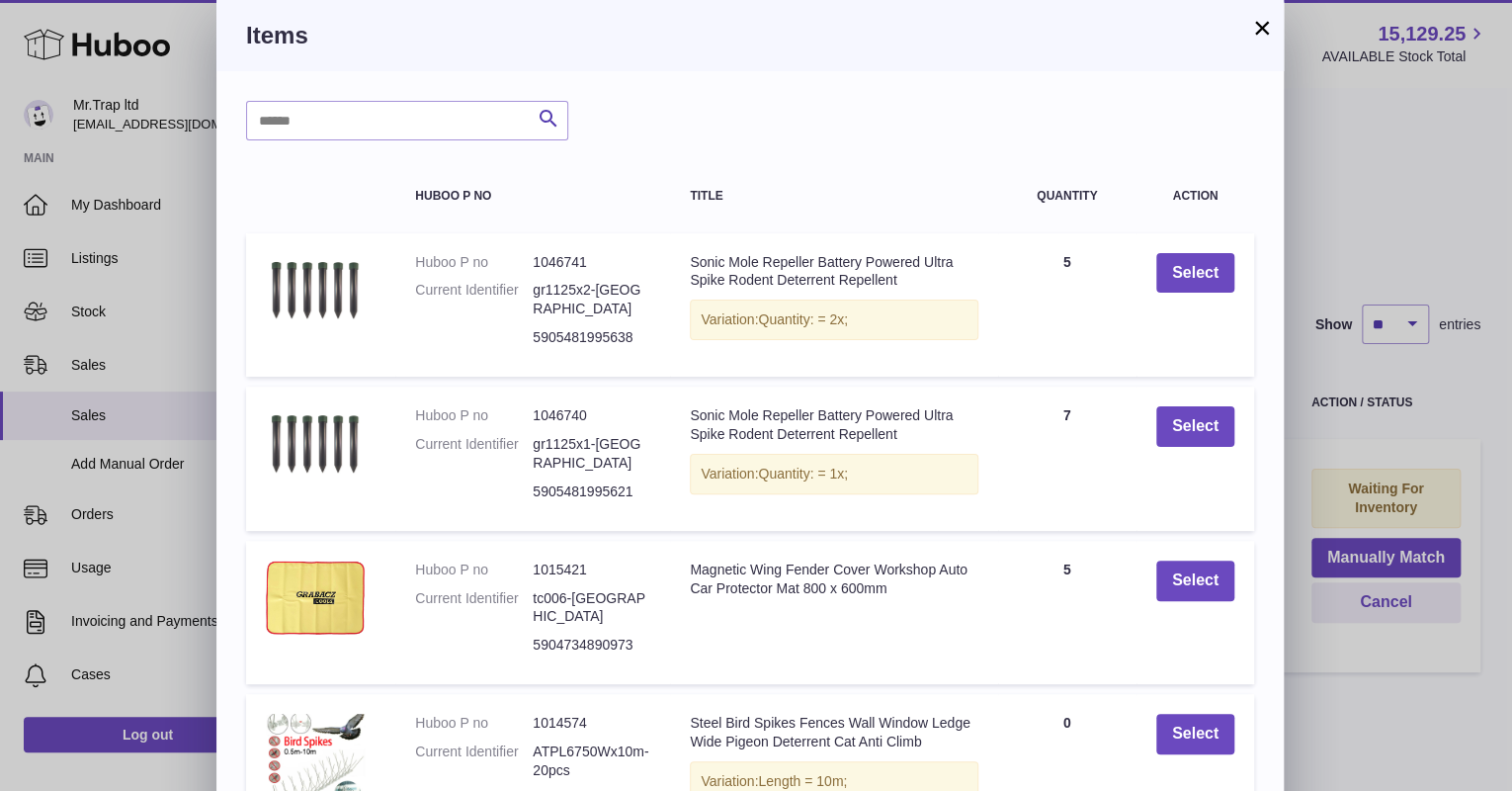
scroll to position [302, 0]
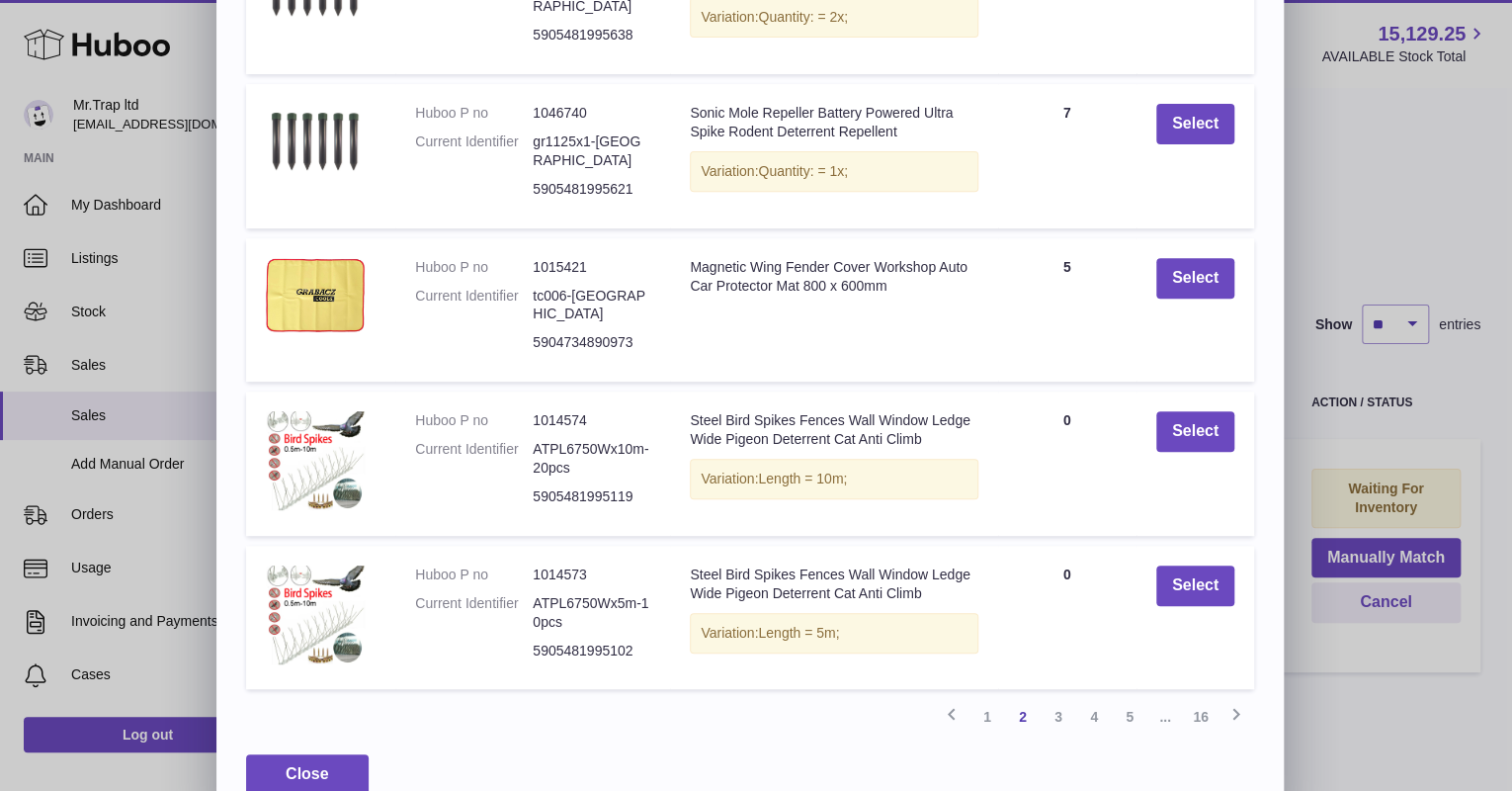
click at [1064, 698] on link "3" at bounding box center [1058, 716] width 36 height 36
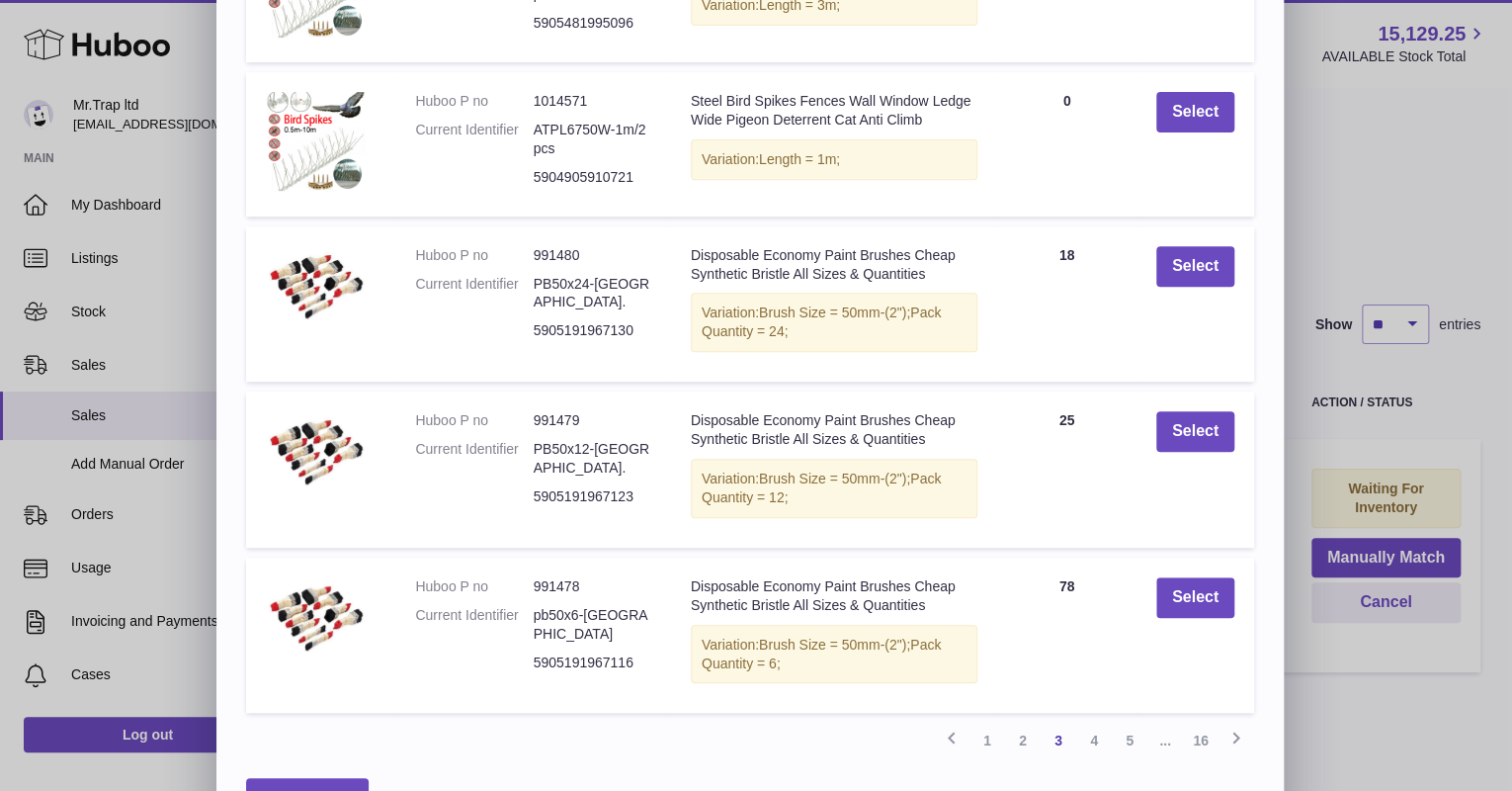
scroll to position [316, 0]
click at [1099, 751] on link "4" at bounding box center [1094, 738] width 36 height 36
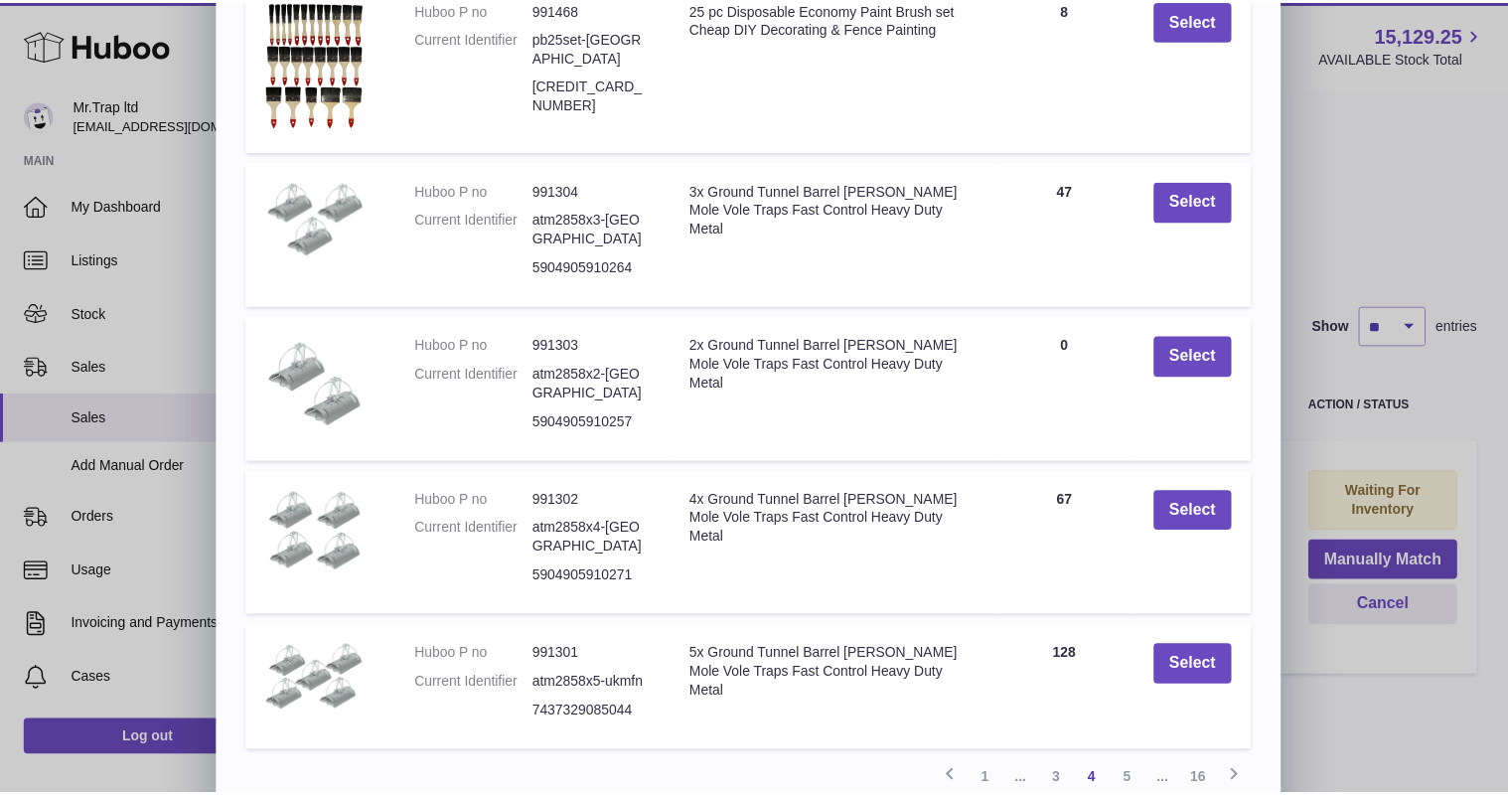
scroll to position [301, 0]
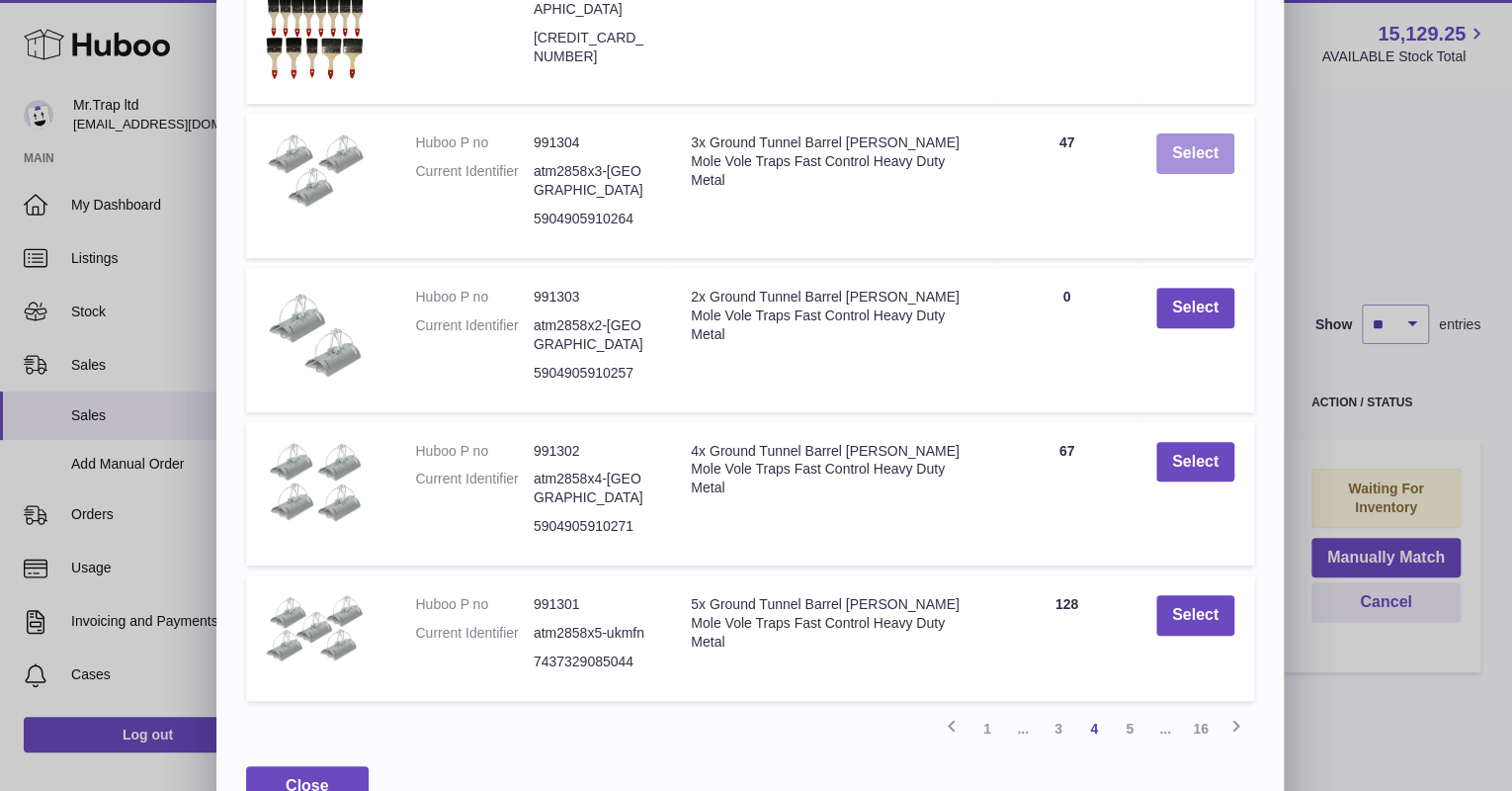
click at [1202, 161] on button "Select" at bounding box center [1195, 153] width 78 height 41
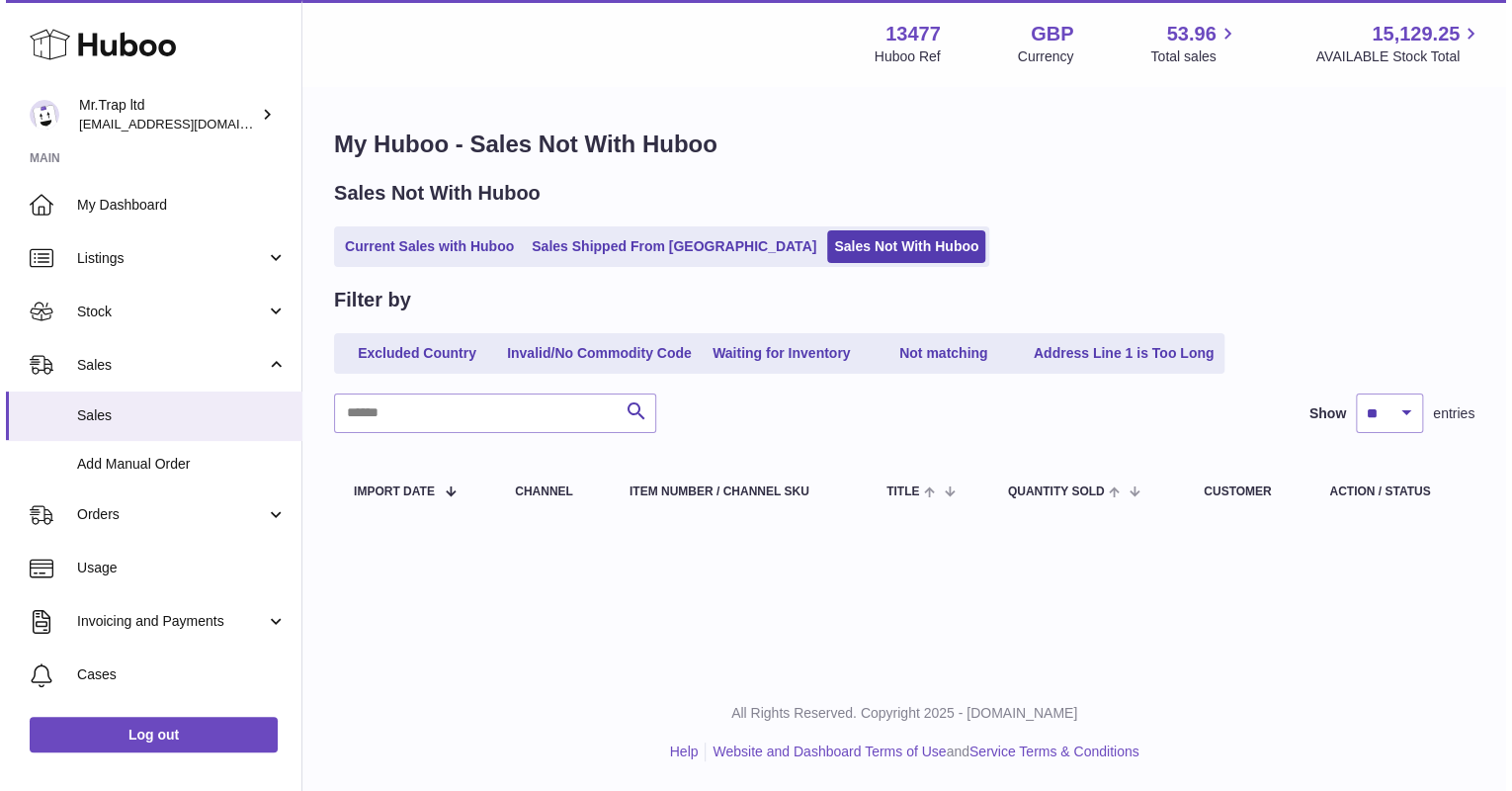
scroll to position [0, 0]
